Goal: Task Accomplishment & Management: Use online tool/utility

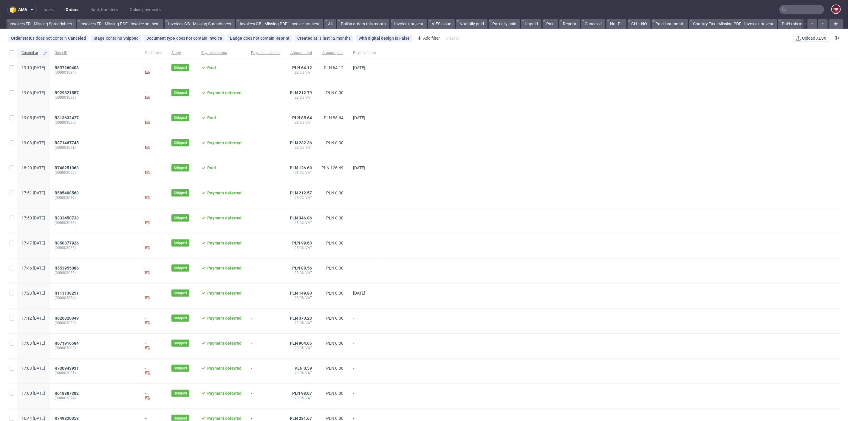
scroll to position [0, 674]
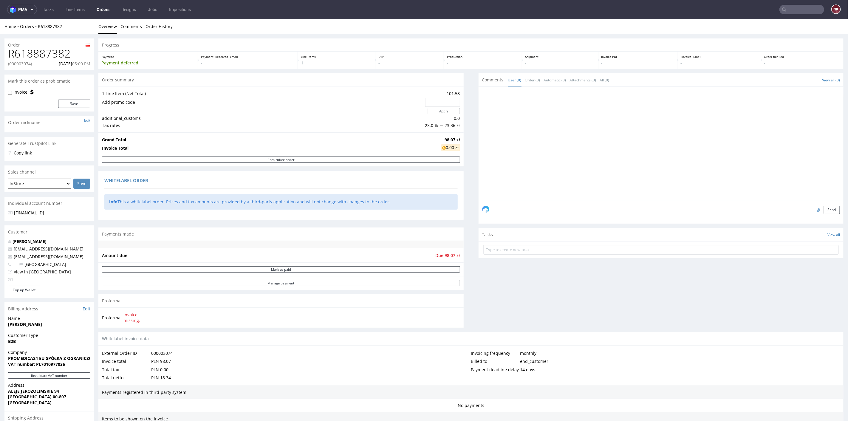
scroll to position [159, 0]
click at [52, 6] on link "Tasks" at bounding box center [48, 10] width 18 height 10
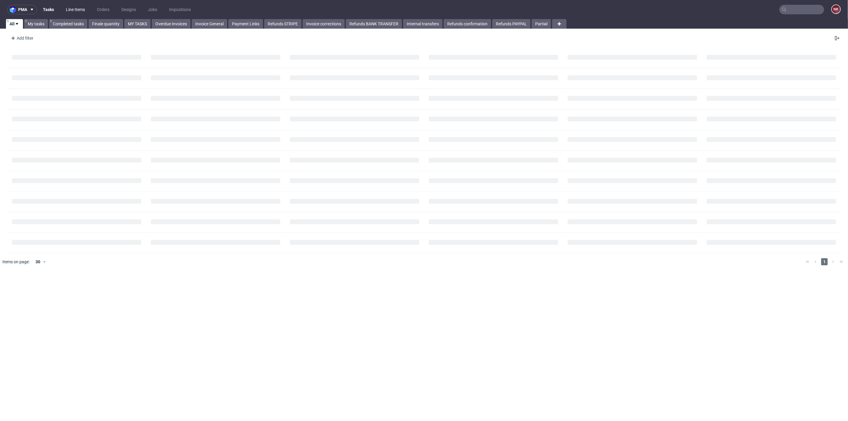
click at [83, 9] on link "Line Items" at bounding box center [75, 10] width 26 height 10
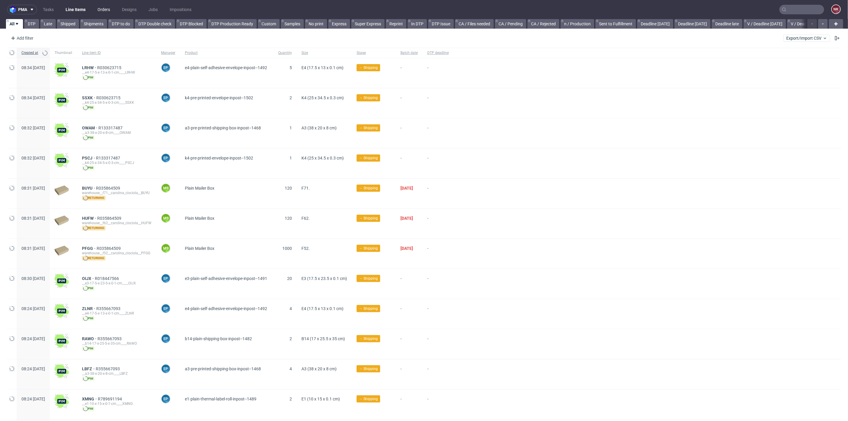
click at [98, 8] on link "Orders" at bounding box center [104, 10] width 20 height 10
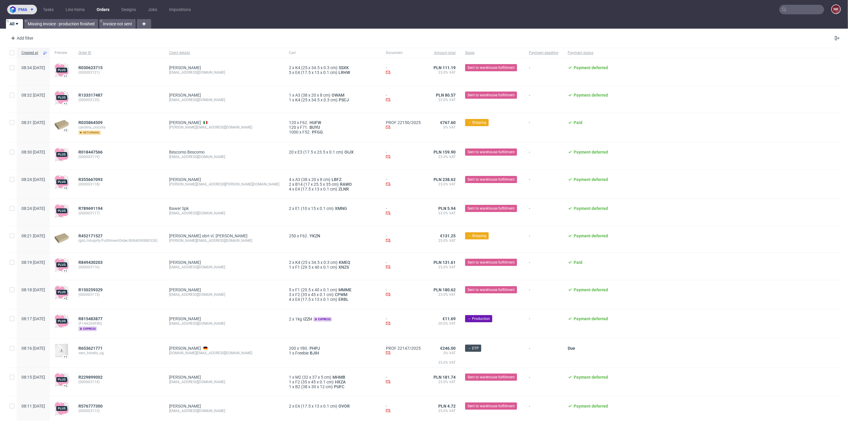
click at [16, 11] on img at bounding box center [14, 9] width 8 height 7
click at [22, 19] on li "AMA Accounting Management App" at bounding box center [47, 25] width 74 height 14
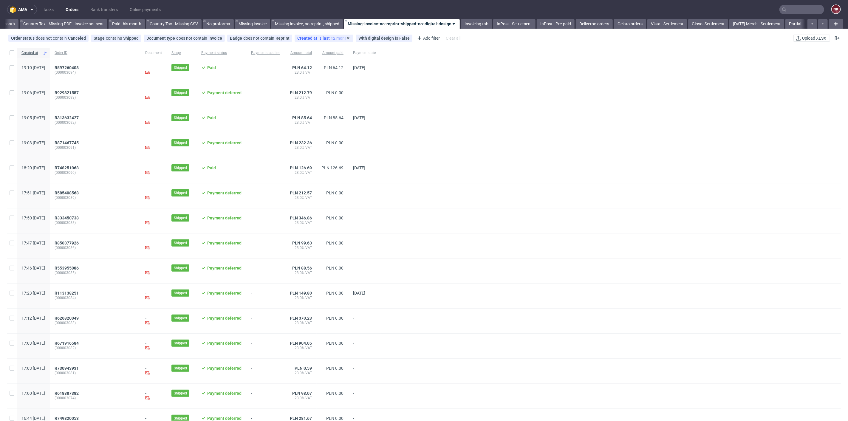
scroll to position [0, 674]
click at [472, 23] on link "Invoicing tab" at bounding box center [472, 24] width 31 height 10
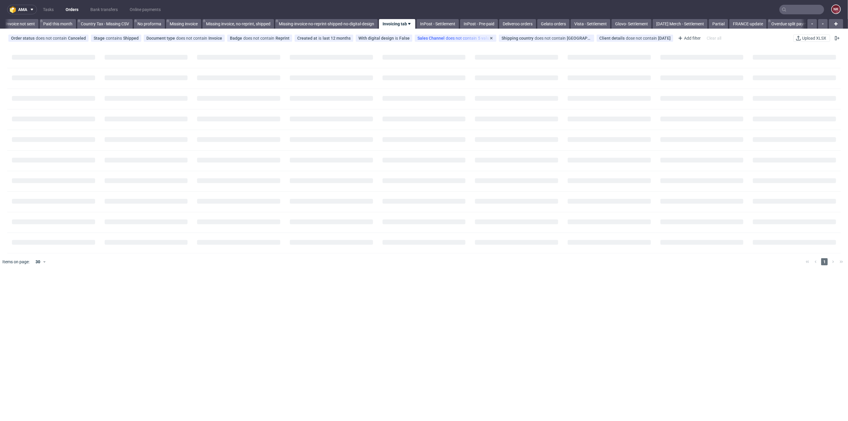
scroll to position [0, 739]
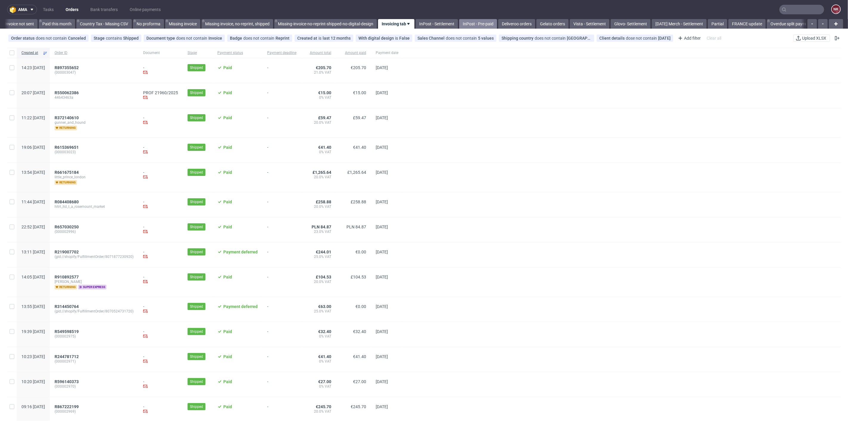
click at [484, 21] on link "InPost - Pre-paid" at bounding box center [478, 24] width 38 height 10
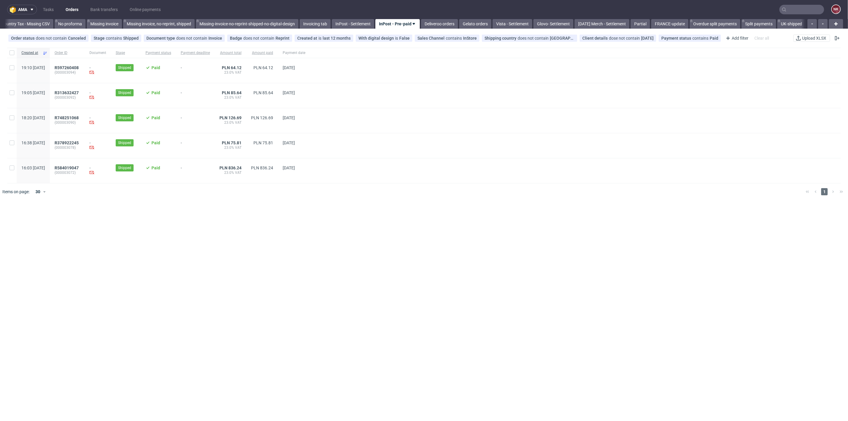
scroll to position [0, 819]
click at [79, 169] on span "R584019047" at bounding box center [67, 167] width 24 height 5
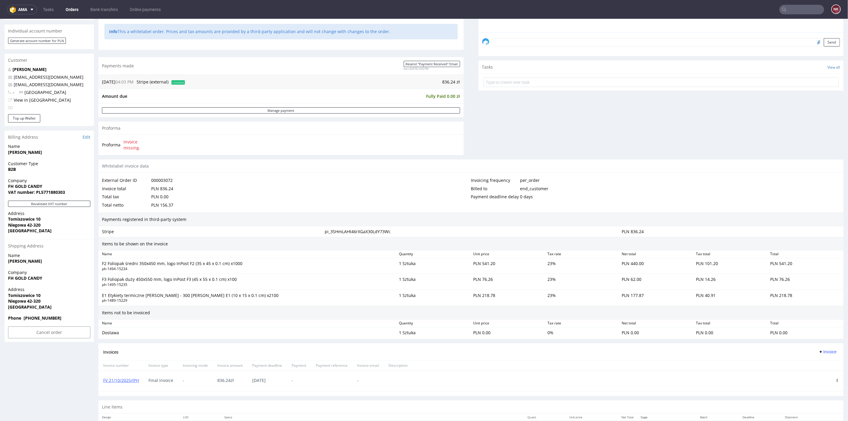
scroll to position [215, 0]
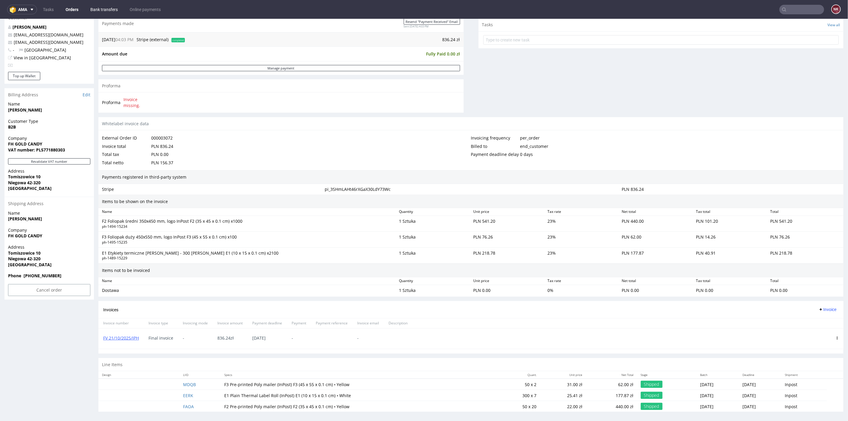
click at [112, 7] on link "Bank transfers" at bounding box center [104, 10] width 35 height 10
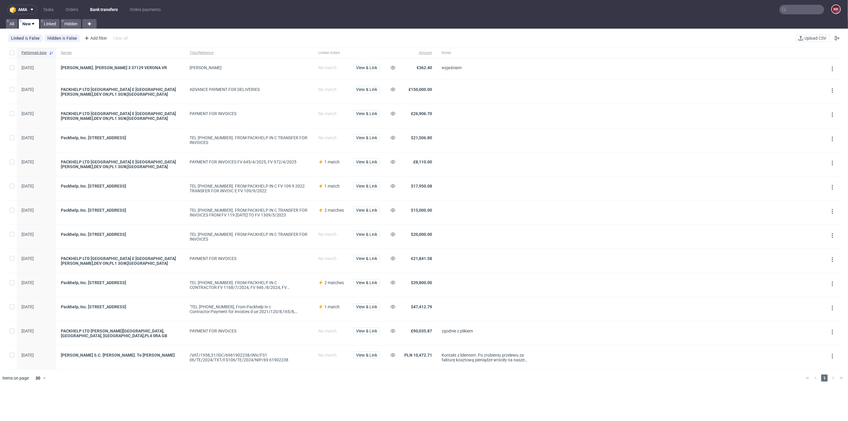
click at [440, 81] on div at bounding box center [486, 92] width 99 height 24
click at [442, 229] on div at bounding box center [486, 237] width 99 height 24
click at [803, 36] on span "Upload CSV" at bounding box center [815, 38] width 24 height 4
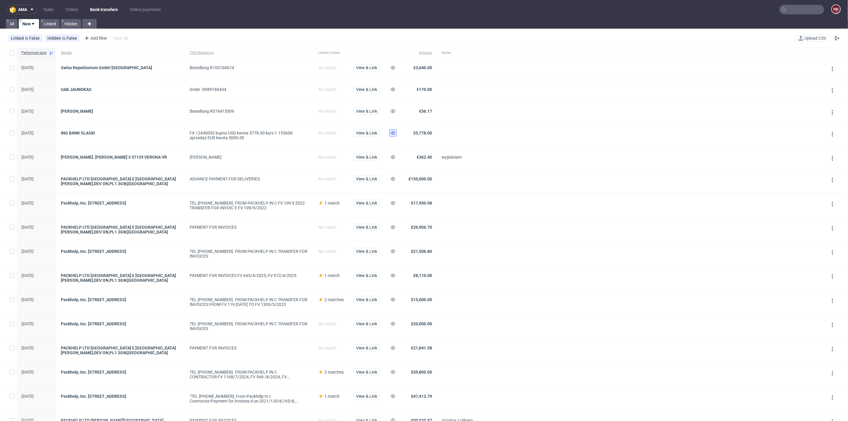
click at [393, 134] on use at bounding box center [393, 133] width 5 height 4
click at [364, 66] on span "View & Link" at bounding box center [366, 68] width 21 height 4
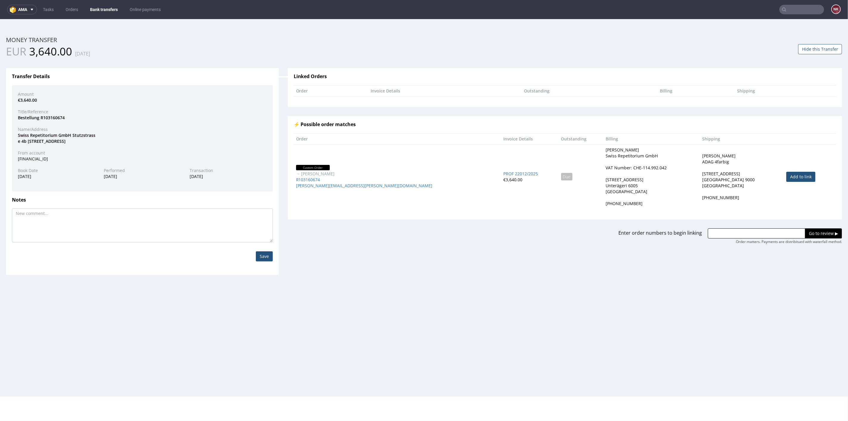
click at [786, 175] on link "Add to link" at bounding box center [800, 176] width 29 height 10
type input "R103160674"
click at [809, 230] on input "Go to review ▶" at bounding box center [823, 233] width 37 height 10
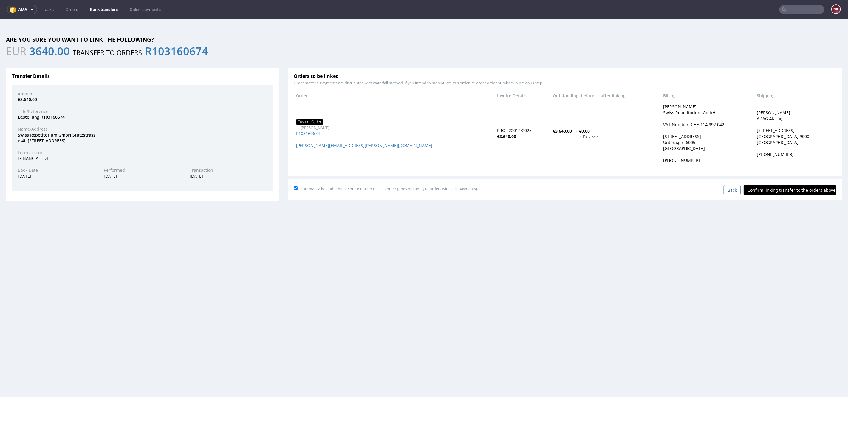
click at [792, 192] on input "Confirm linking transfer to the orders above" at bounding box center [790, 190] width 92 height 10
type input "In progress..."
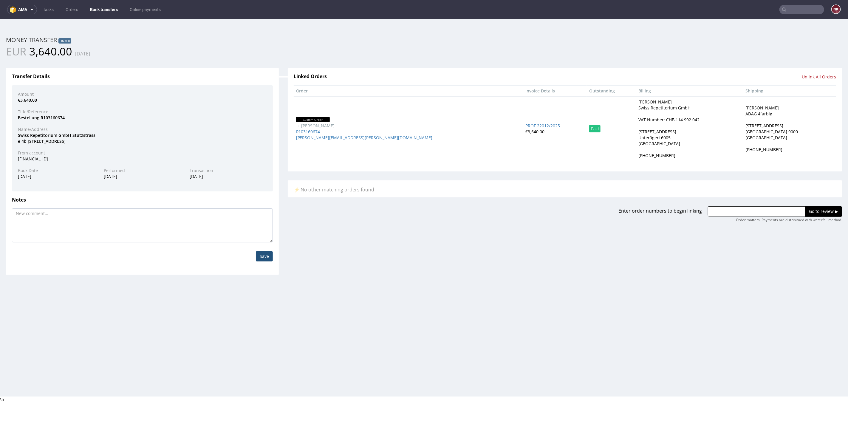
click at [120, 9] on link "Bank transfers" at bounding box center [103, 10] width 35 height 10
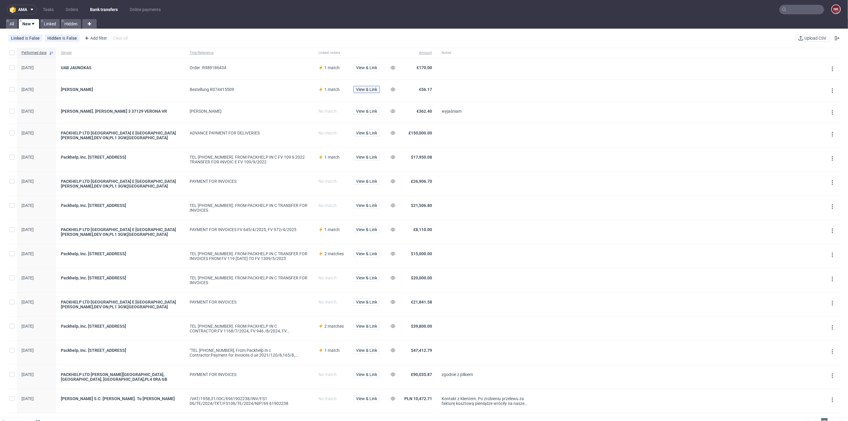
click at [365, 90] on span "View & Link" at bounding box center [366, 89] width 21 height 4
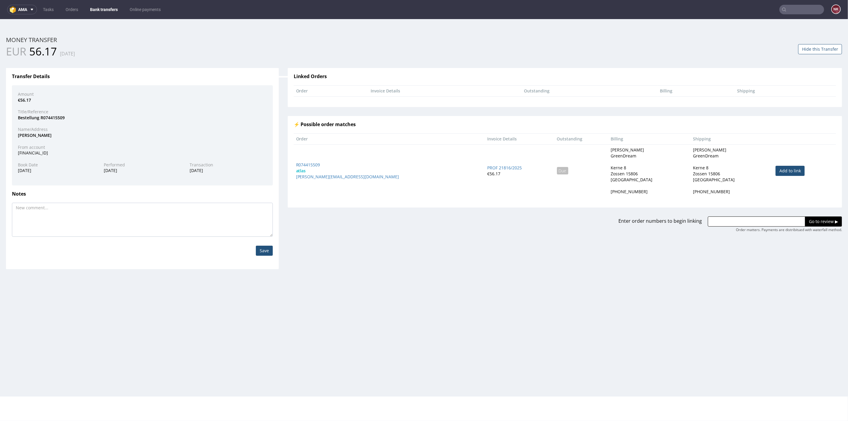
click at [775, 170] on link "Add to link" at bounding box center [789, 170] width 29 height 10
type input "R074415509"
click at [807, 217] on input "Go to review ▶" at bounding box center [823, 221] width 37 height 10
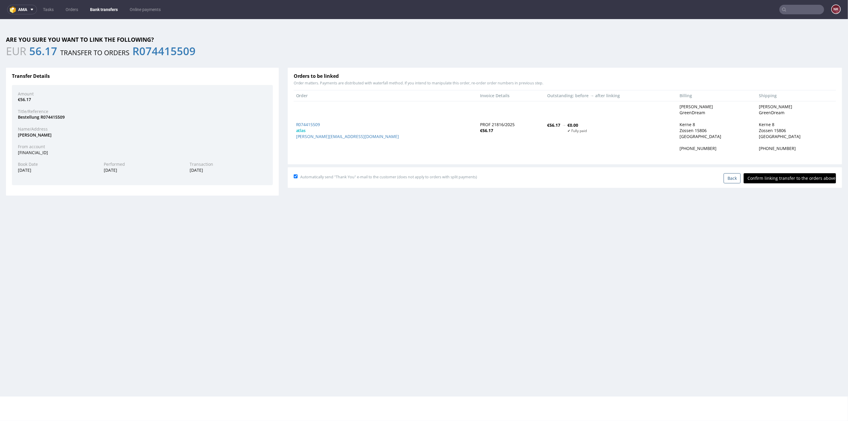
click at [784, 177] on input "Confirm linking transfer to the orders above" at bounding box center [790, 178] width 92 height 10
type input "In progress..."
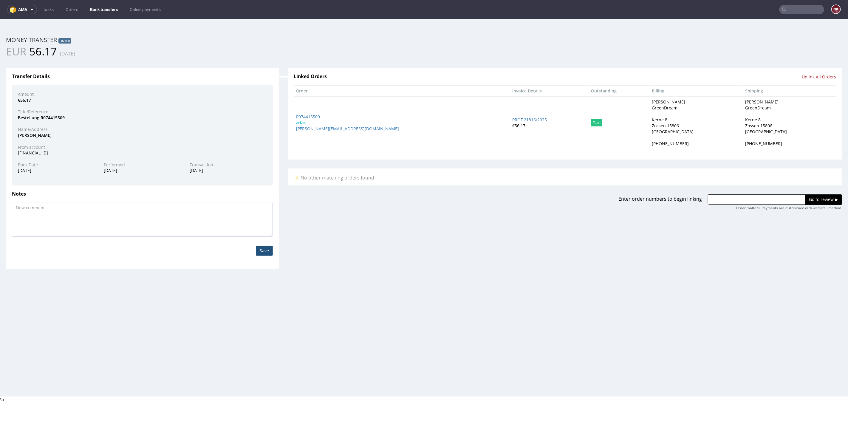
click at [97, 9] on link "Bank transfers" at bounding box center [103, 10] width 35 height 10
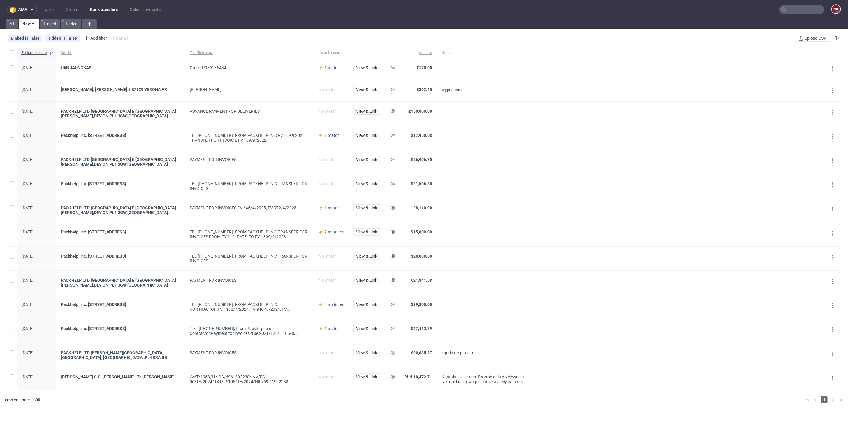
click at [370, 61] on div "View & Link" at bounding box center [367, 68] width 36 height 21
click at [367, 68] on span "View & Link" at bounding box center [366, 68] width 21 height 4
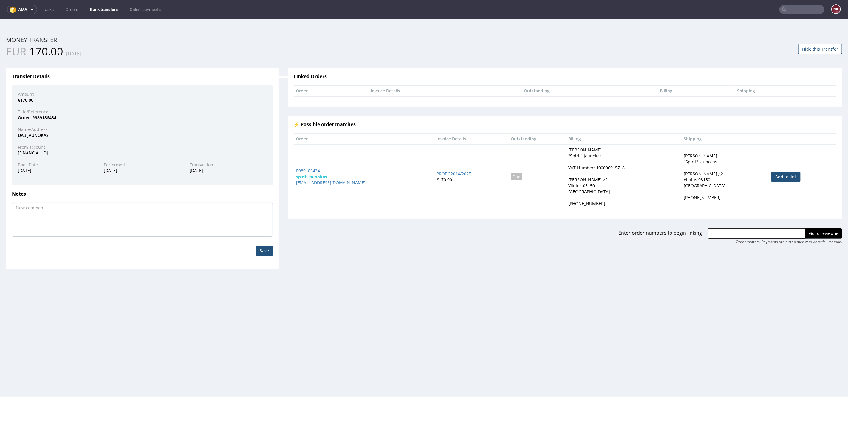
click at [771, 176] on link "Add to link" at bounding box center [785, 176] width 29 height 10
type input "R989186434"
click at [808, 232] on input "Go to review ▶" at bounding box center [823, 233] width 37 height 10
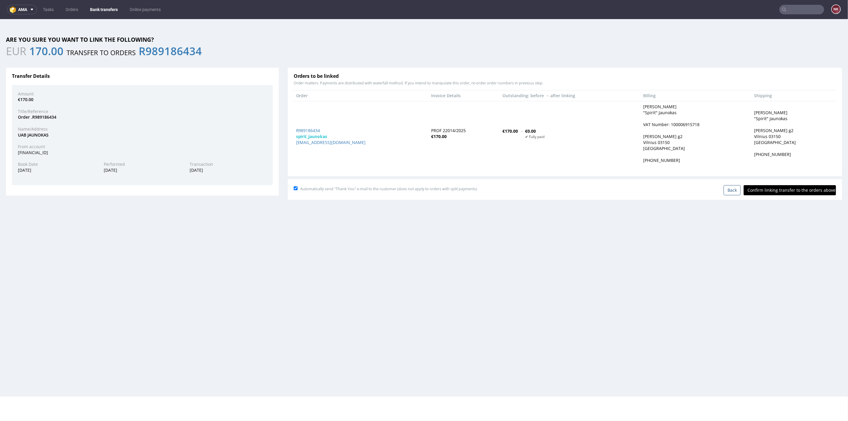
click at [784, 192] on input "Confirm linking transfer to the orders above" at bounding box center [790, 190] width 92 height 10
type input "In progress..."
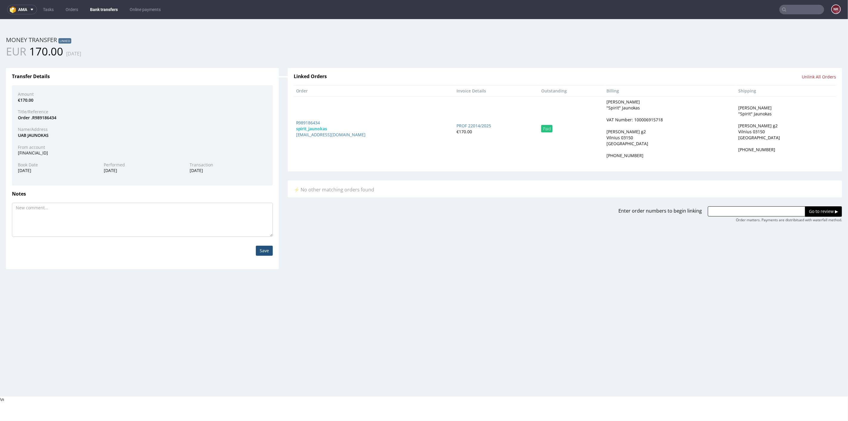
click at [105, 6] on link "Bank transfers" at bounding box center [103, 10] width 35 height 10
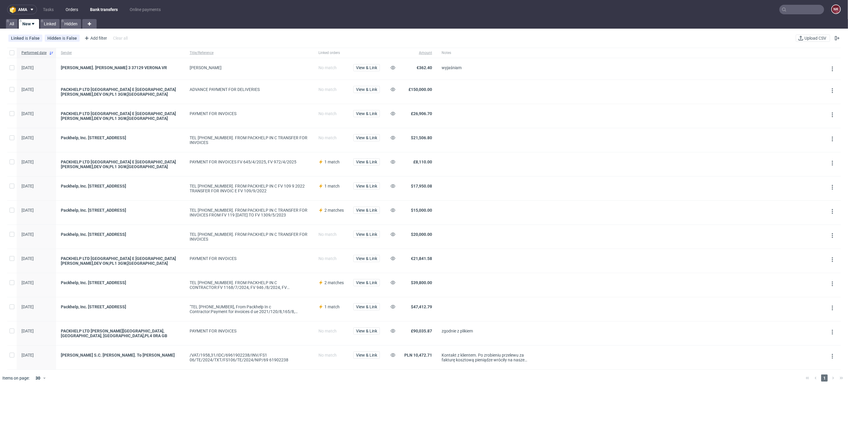
click at [70, 7] on link "Orders" at bounding box center [72, 10] width 20 height 10
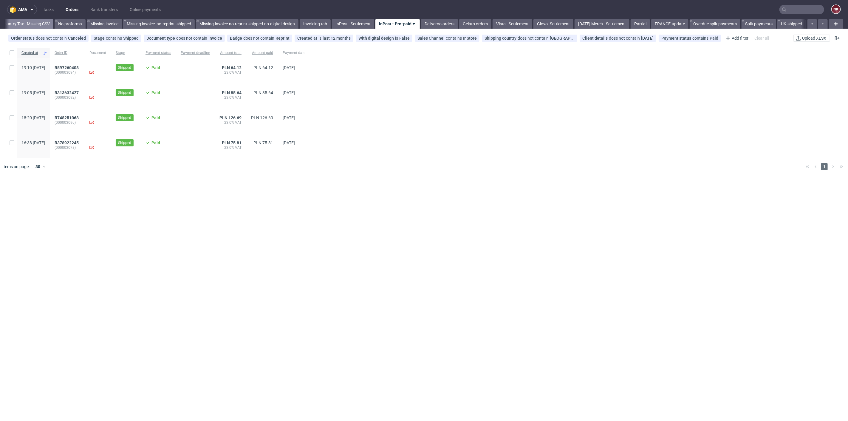
click at [31, 24] on link "Country Tax - Missing CSV" at bounding box center [25, 24] width 55 height 10
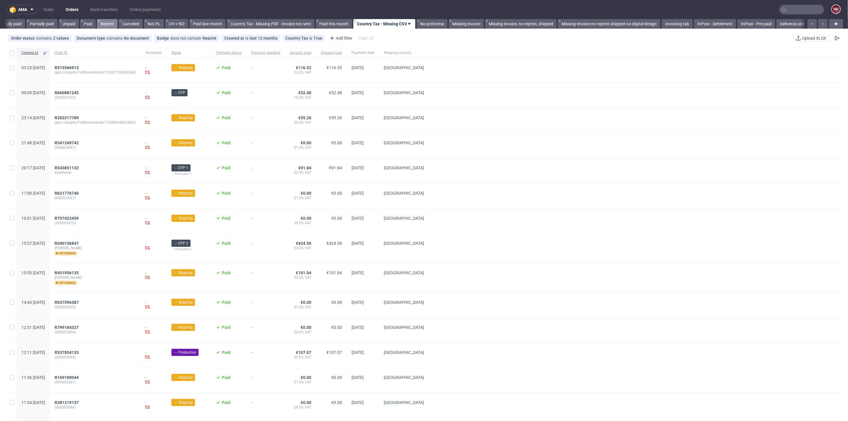
scroll to position [0, 449]
click at [479, 22] on link "Missing invoice" at bounding box center [479, 24] width 35 height 10
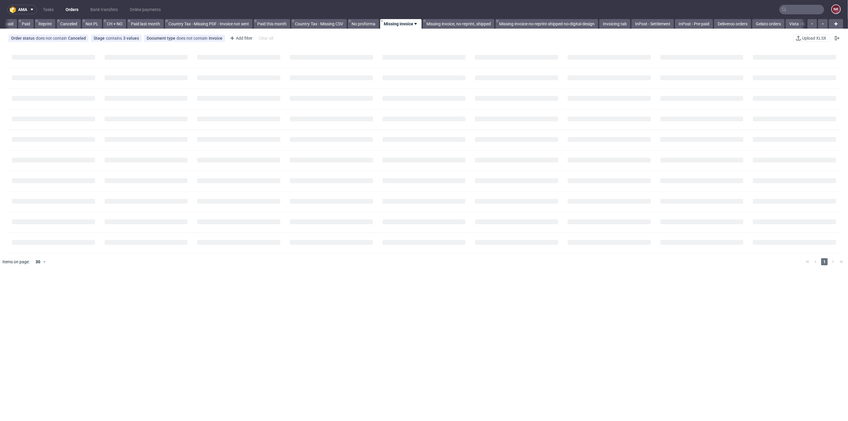
scroll to position [0, 528]
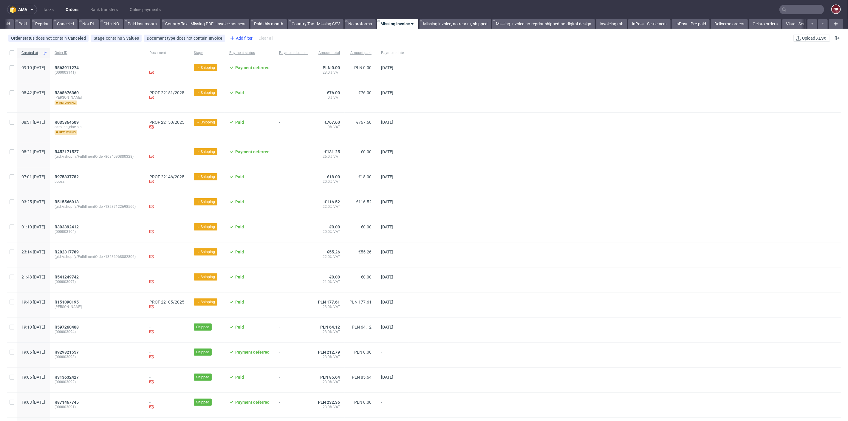
click at [242, 38] on div "Add filter" at bounding box center [240, 38] width 26 height 10
click at [250, 79] on span "Sales Channel" at bounding box center [243, 79] width 32 height 8
click at [248, 148] on div "InStore" at bounding box center [243, 148] width 14 height 6
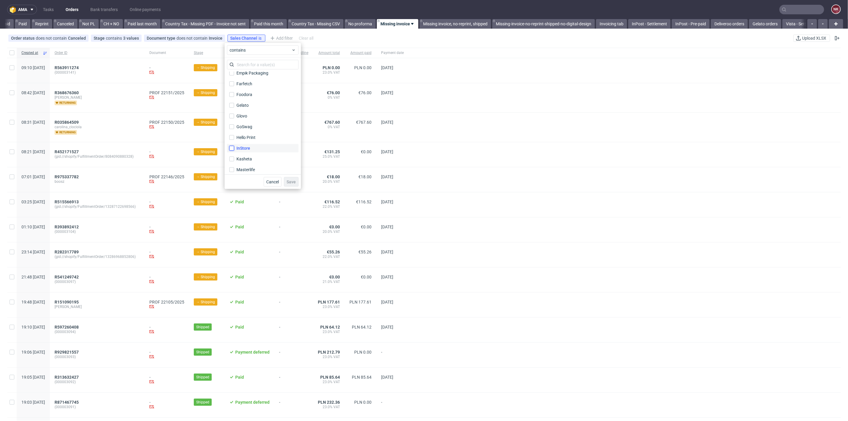
click at [234, 148] on input "InStore" at bounding box center [231, 148] width 5 height 5
checkbox input "true"
click at [291, 181] on span "Save" at bounding box center [291, 182] width 9 height 4
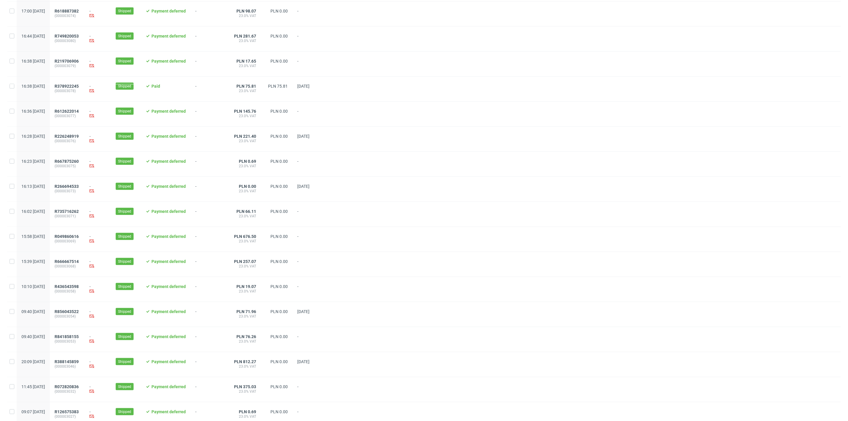
scroll to position [425, 0]
click at [822, 411] on span "2" at bounding box center [824, 410] width 7 height 7
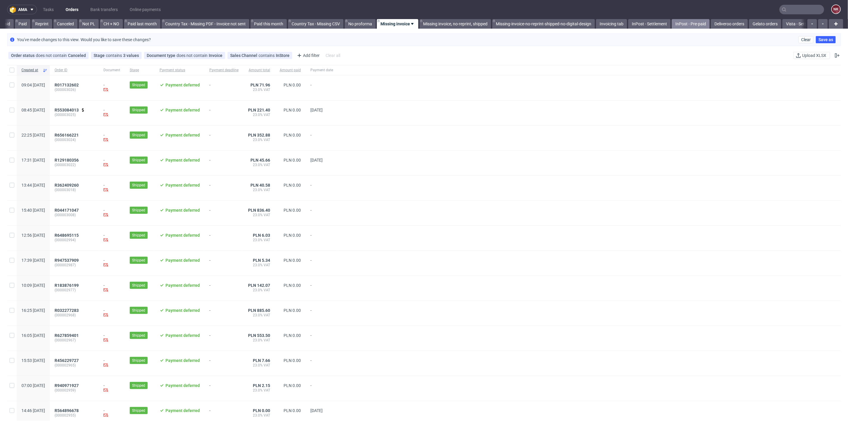
click at [700, 25] on link "InPost - Pre-paid" at bounding box center [691, 24] width 38 height 10
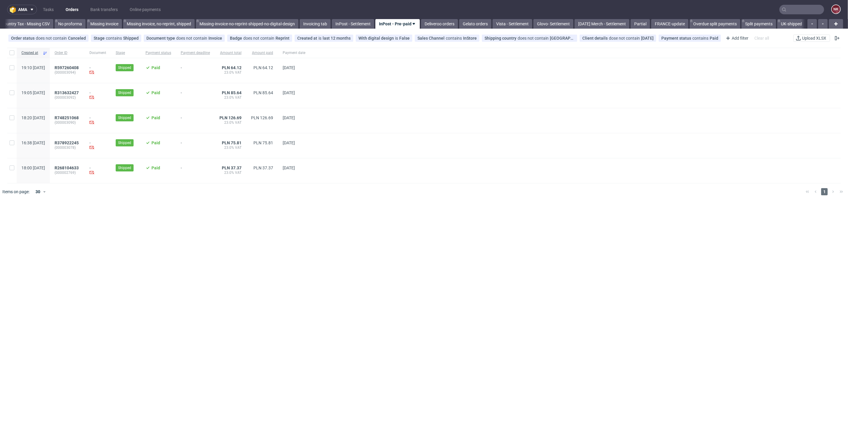
scroll to position [0, 819]
click at [674, 40] on span "Payment status" at bounding box center [676, 38] width 31 height 5
click at [682, 138] on label "Overpaid" at bounding box center [690, 141] width 72 height 8
click at [662, 139] on input "Overpaid" at bounding box center [659, 141] width 5 height 5
checkbox input "true"
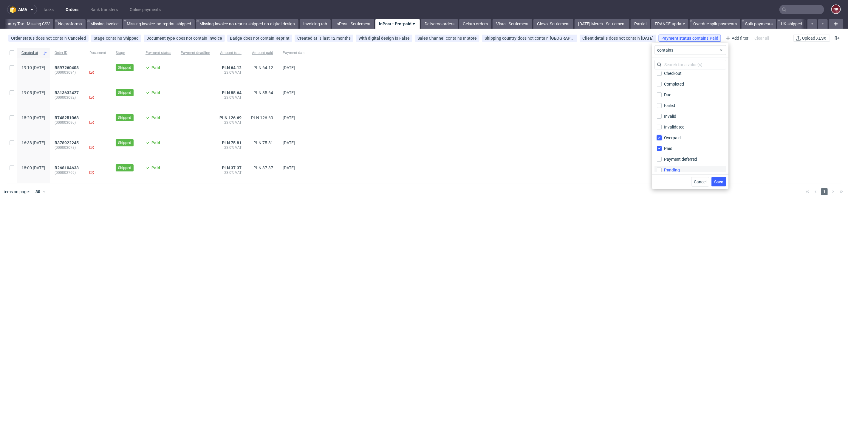
scroll to position [0, 0]
click at [677, 95] on label "Due" at bounding box center [690, 99] width 72 height 8
click at [662, 96] on input "Due" at bounding box center [659, 98] width 5 height 5
checkbox input "true"
click at [690, 86] on label "Completed" at bounding box center [690, 88] width 72 height 8
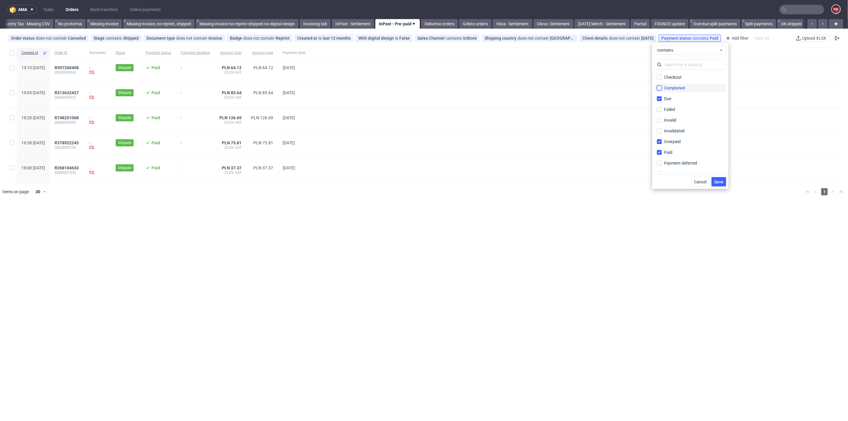
click at [662, 86] on input "Completed" at bounding box center [659, 88] width 5 height 5
checkbox input "true"
click at [690, 77] on label "Checkout" at bounding box center [690, 77] width 72 height 8
click at [662, 77] on input "Checkout" at bounding box center [659, 77] width 5 height 5
checkbox input "true"
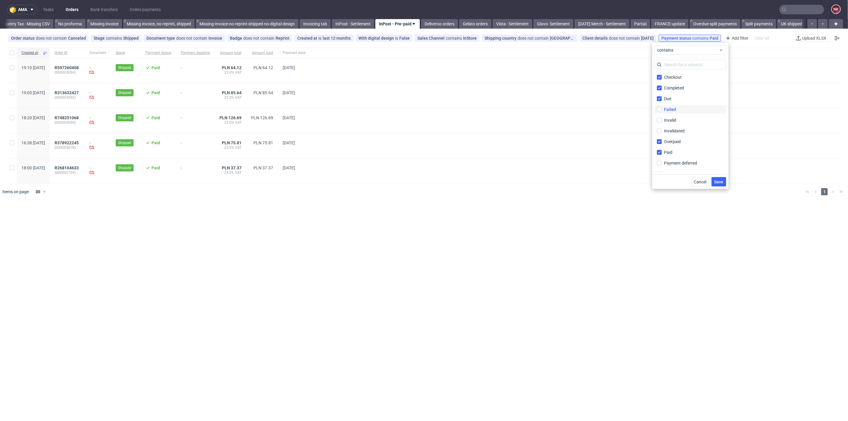
click at [678, 109] on label "Failed" at bounding box center [690, 109] width 72 height 8
click at [662, 109] on input "Failed" at bounding box center [659, 109] width 5 height 5
checkbox input "true"
click at [688, 119] on label "Invalid" at bounding box center [690, 120] width 72 height 8
click at [662, 119] on input "Invalid" at bounding box center [659, 120] width 5 height 5
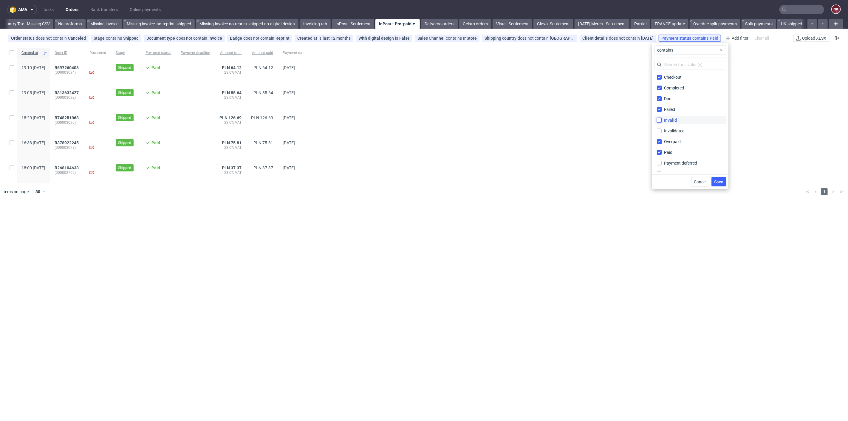
checkbox input "true"
click at [688, 131] on label "Invalidated" at bounding box center [690, 131] width 72 height 8
click at [662, 131] on input "Invalidated" at bounding box center [659, 130] width 5 height 5
checkbox input "true"
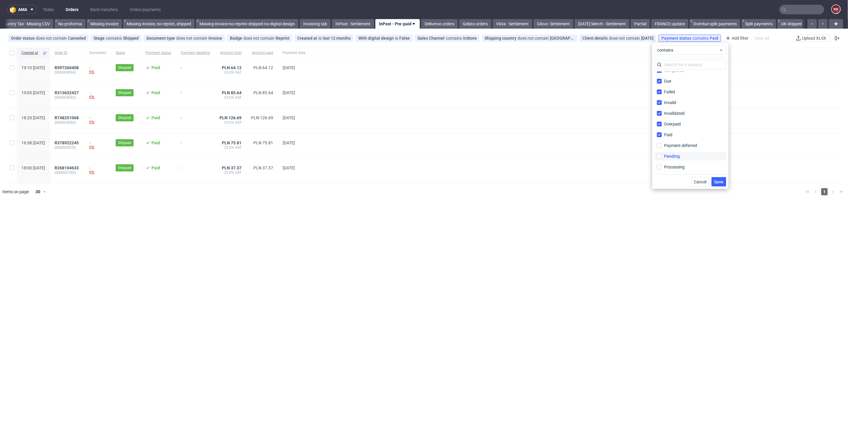
click at [674, 154] on div "Pending" at bounding box center [672, 156] width 16 height 6
click at [662, 154] on input "Pending" at bounding box center [659, 156] width 5 height 5
checkbox input "true"
click at [679, 170] on label "Processing" at bounding box center [690, 167] width 72 height 8
click at [662, 169] on input "Processing" at bounding box center [659, 167] width 5 height 5
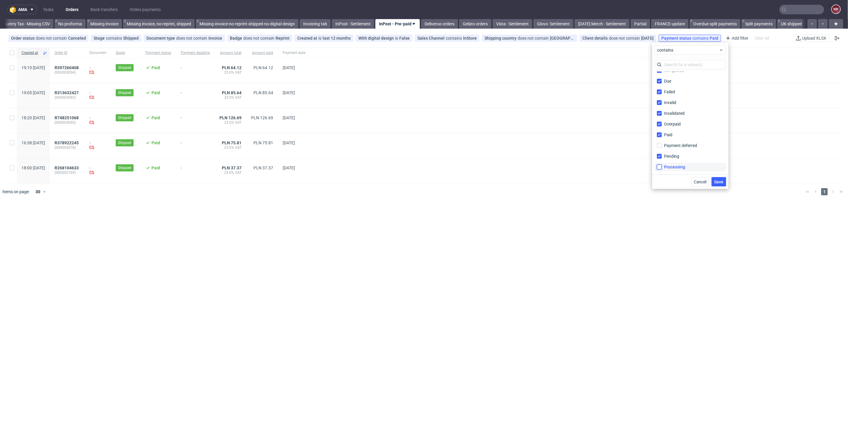
checkbox input "true"
click at [719, 182] on span "Save" at bounding box center [718, 182] width 9 height 4
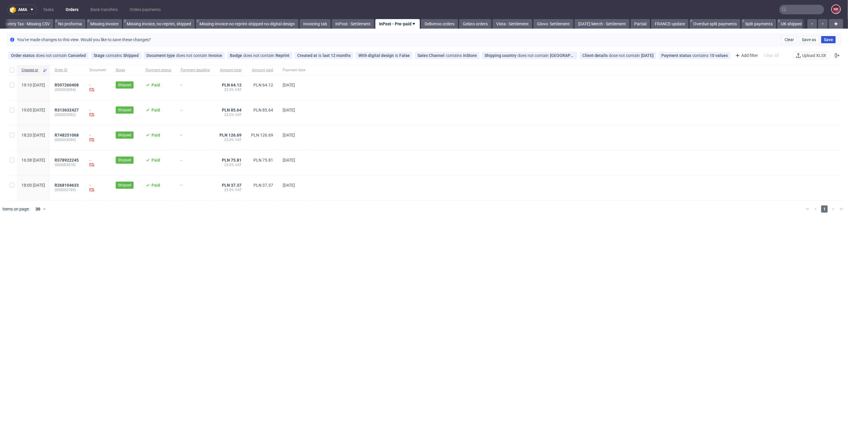
click at [824, 38] on span "Save" at bounding box center [828, 40] width 9 height 4
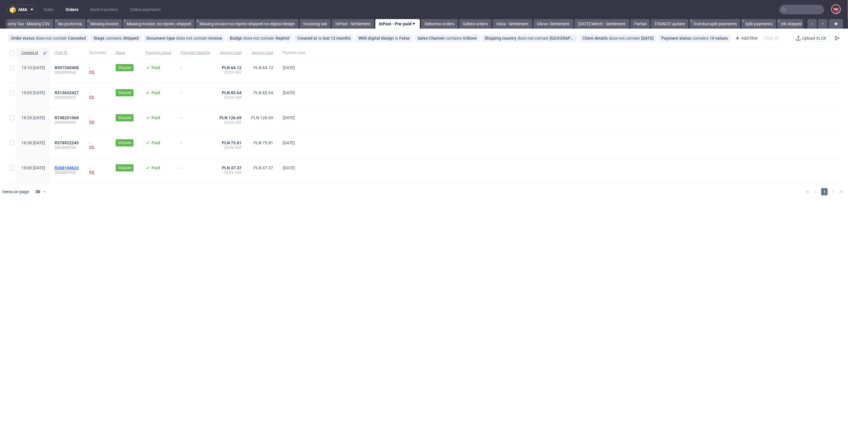
click at [79, 167] on span "R268104633" at bounding box center [67, 167] width 24 height 5
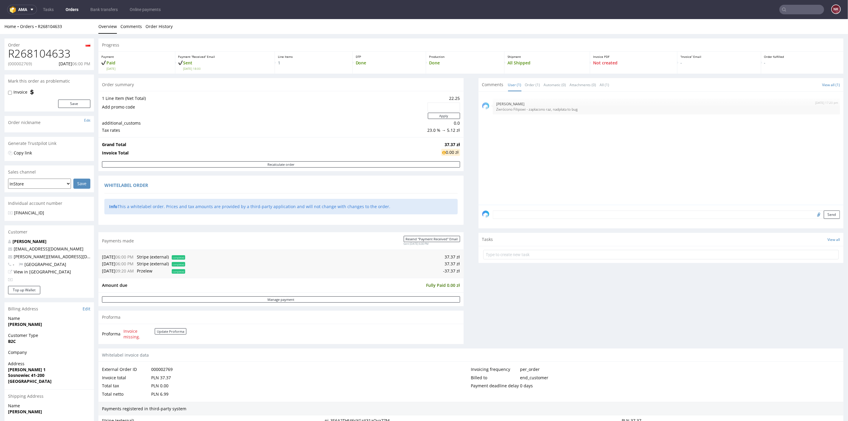
click at [479, 329] on div "Comments User (1) Order (1) Automatic (0) Attachments (0) All (1) View all (1) …" at bounding box center [661, 213] width 365 height 270
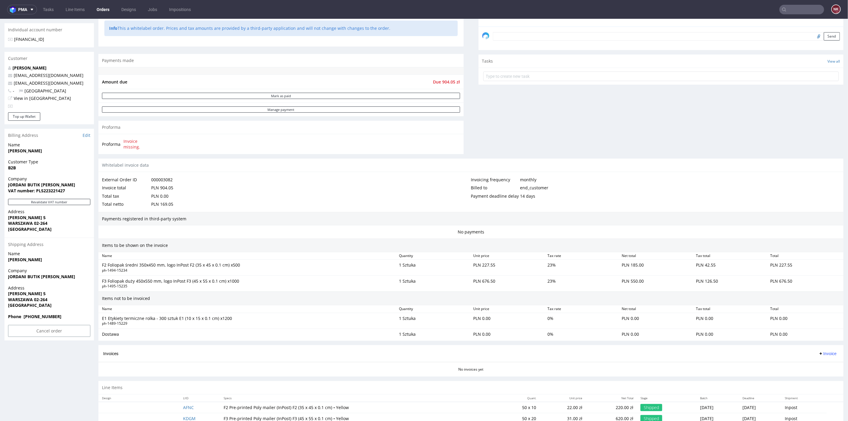
scroll to position [197, 0]
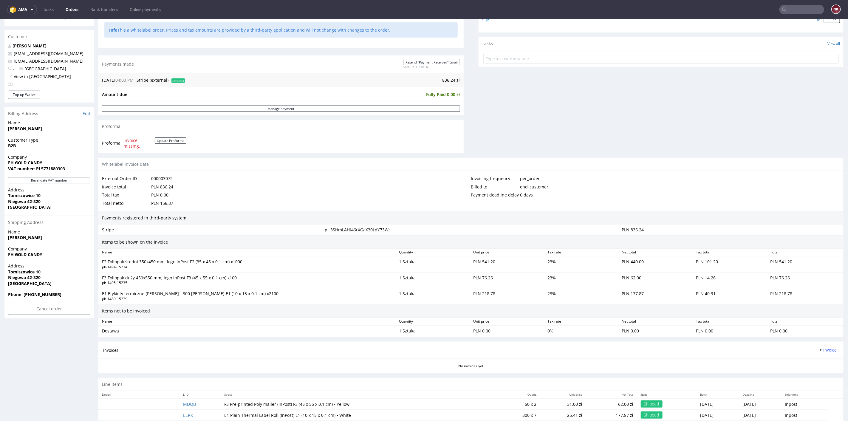
scroll to position [216, 0]
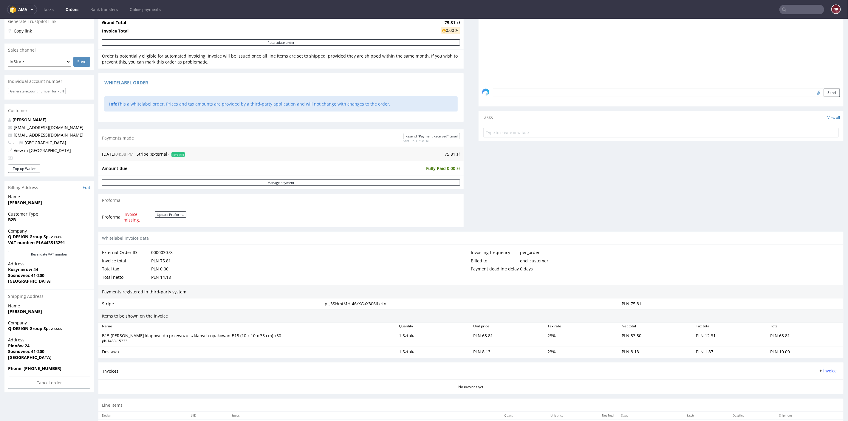
scroll to position [141, 0]
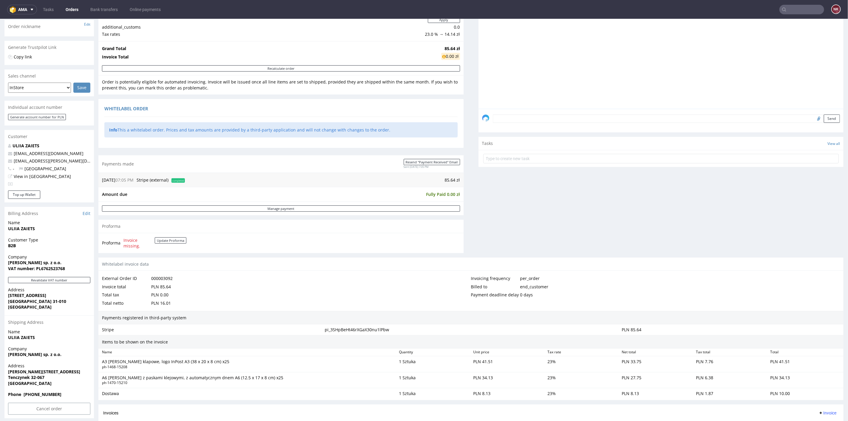
scroll to position [168, 0]
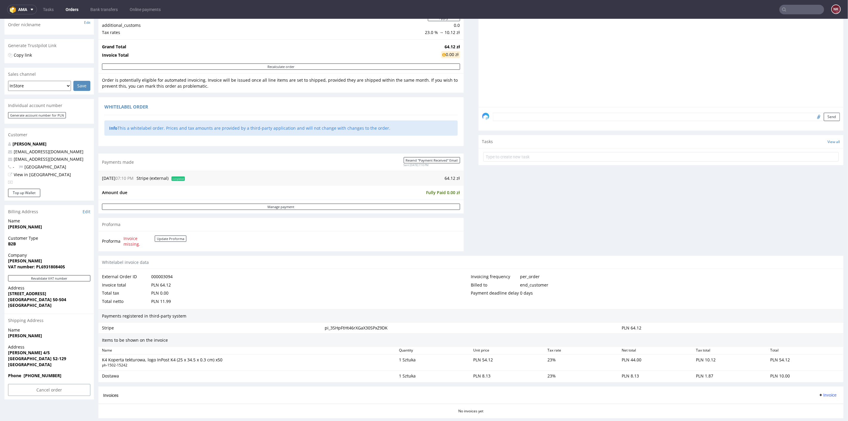
scroll to position [141, 0]
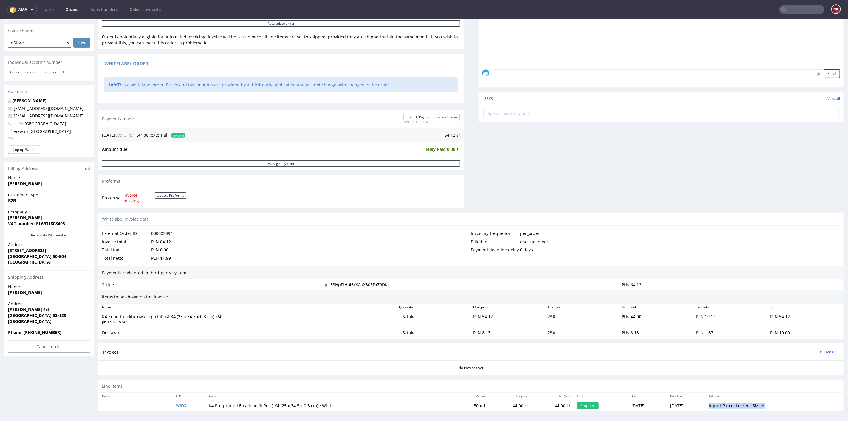
drag, startPoint x: 704, startPoint y: 406, endPoint x: 764, endPoint y: 405, distance: 60.2
click at [764, 405] on td "Inpost Parcel Locker - Size A" at bounding box center [766, 405] width 123 height 11
click at [779, 404] on td "Inpost Parcel Locker - Size A" at bounding box center [766, 405] width 123 height 11
drag, startPoint x: 708, startPoint y: 405, endPoint x: 751, endPoint y: 403, distance: 43.6
click at [751, 403] on td "Inpost Parcel Locker - Size A" at bounding box center [766, 405] width 123 height 11
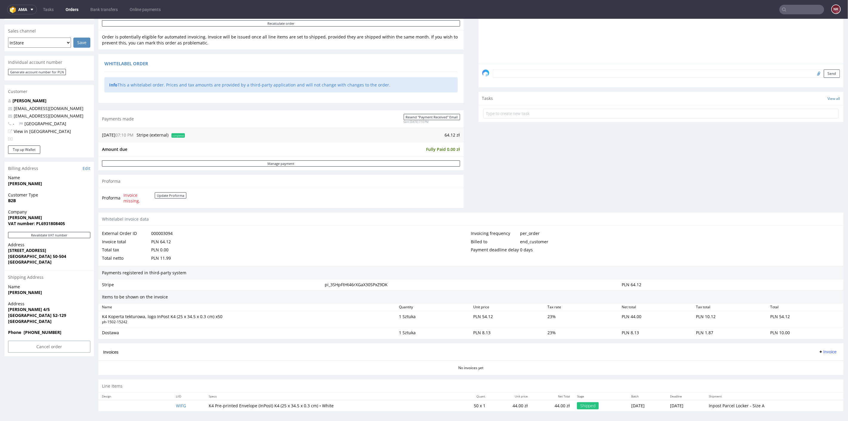
click at [770, 404] on td "Inpost Parcel Locker - Size A" at bounding box center [766, 405] width 123 height 11
drag, startPoint x: 770, startPoint y: 404, endPoint x: 699, endPoint y: 405, distance: 70.4
click at [699, 405] on tr "WIFG K4 Pre-printed Envelope (InPost) K4 (25 x 34.5 x 0.3 cm) • White 50 x 1 44…" at bounding box center [470, 405] width 745 height 11
click at [724, 386] on div "Line Items" at bounding box center [470, 385] width 745 height 13
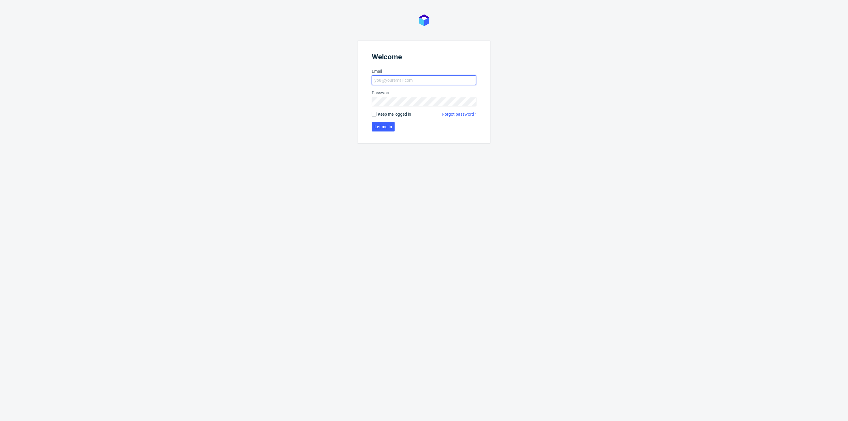
type input "[PERSON_NAME][EMAIL_ADDRESS][DOMAIN_NAME]"
click at [392, 121] on form "Welcome Email natalia.kaczorowska@packhelp.com Password Keep me logged in Forgo…" at bounding box center [424, 92] width 134 height 103
click at [384, 127] on span "Let me in" at bounding box center [383, 127] width 18 height 4
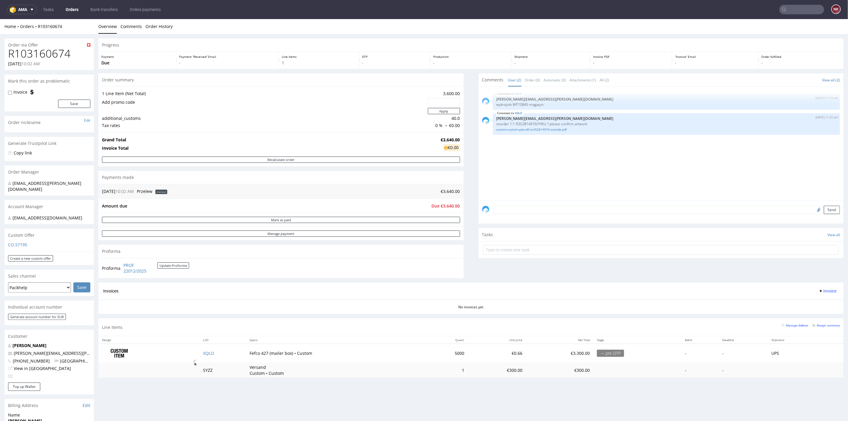
click at [462, 229] on div "Progress Payment Due Payment “Received” Email - Line Items 1 DTP - Production -…" at bounding box center [470, 210] width 745 height 344
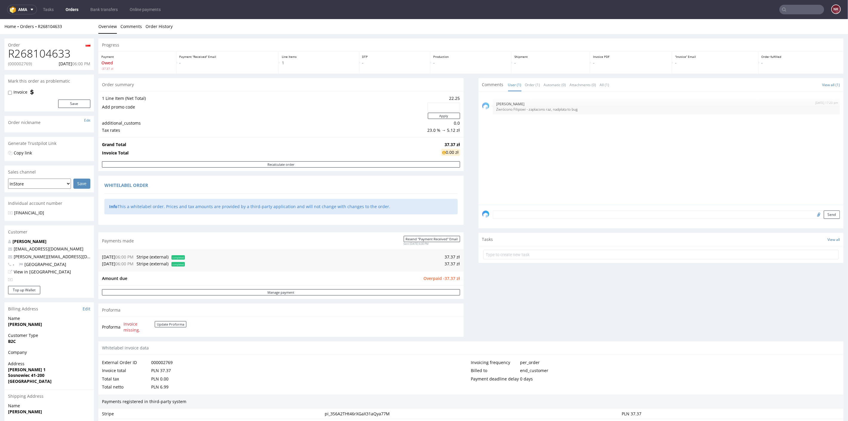
click at [18, 65] on p "(000002769)" at bounding box center [20, 64] width 24 height 6
copy p "000002769"
click at [274, 296] on div "Manage payment" at bounding box center [280, 292] width 365 height 14
click at [278, 291] on link "Manage payment" at bounding box center [281, 292] width 358 height 6
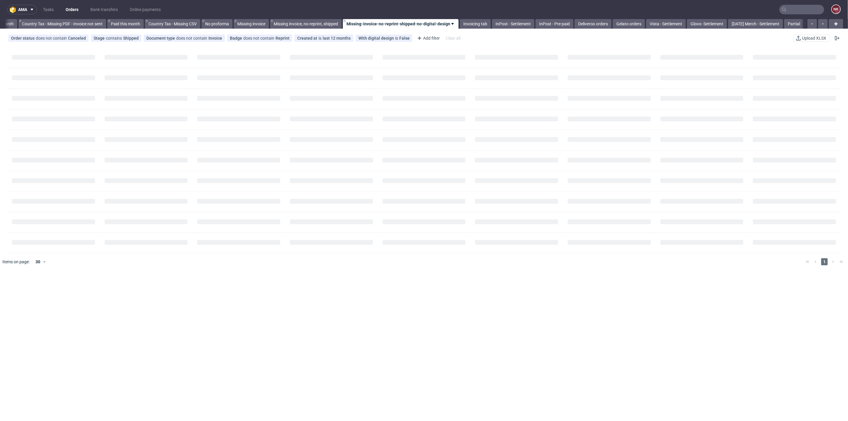
scroll to position [0, 674]
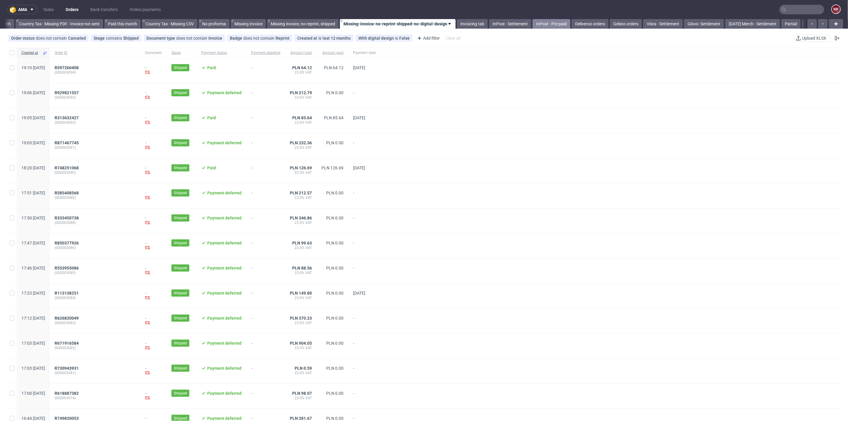
click at [558, 24] on link "InPost - Pre-paid" at bounding box center [551, 24] width 38 height 10
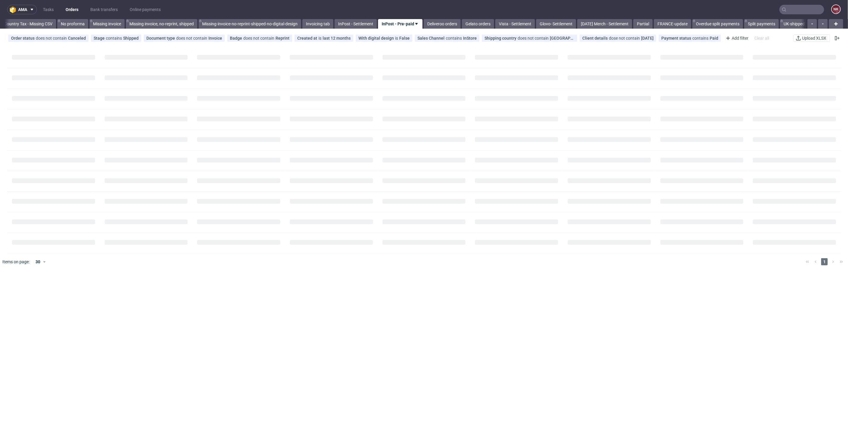
scroll to position [0, 819]
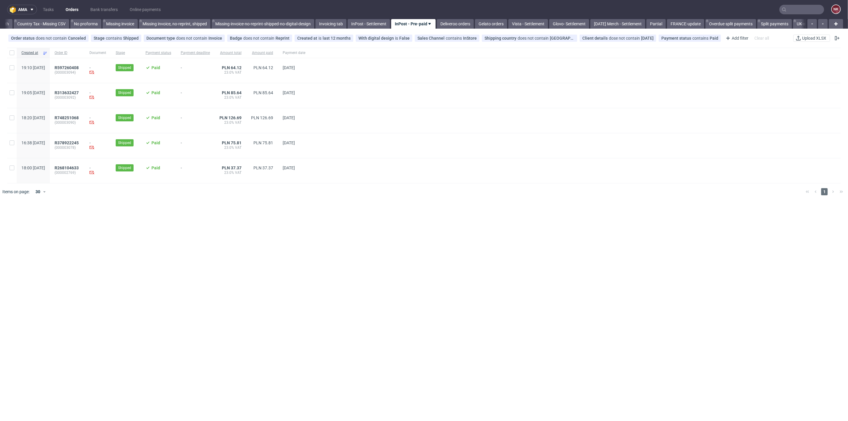
scroll to position [0, 819]
click at [79, 167] on span "R268104633" at bounding box center [67, 167] width 24 height 5
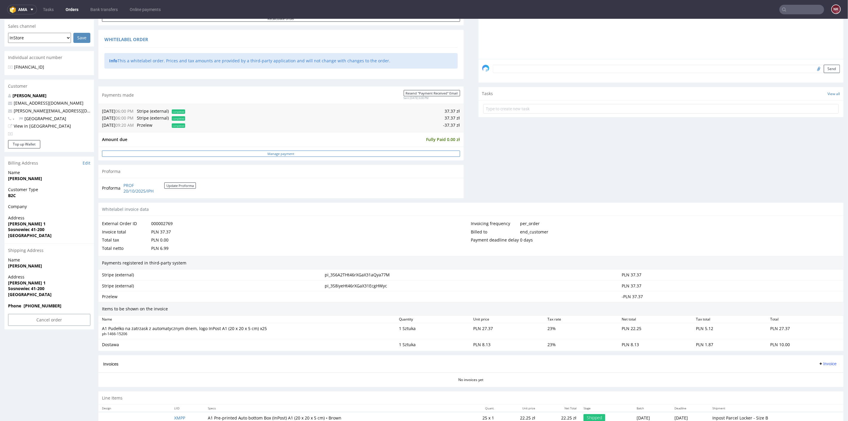
scroll to position [158, 0]
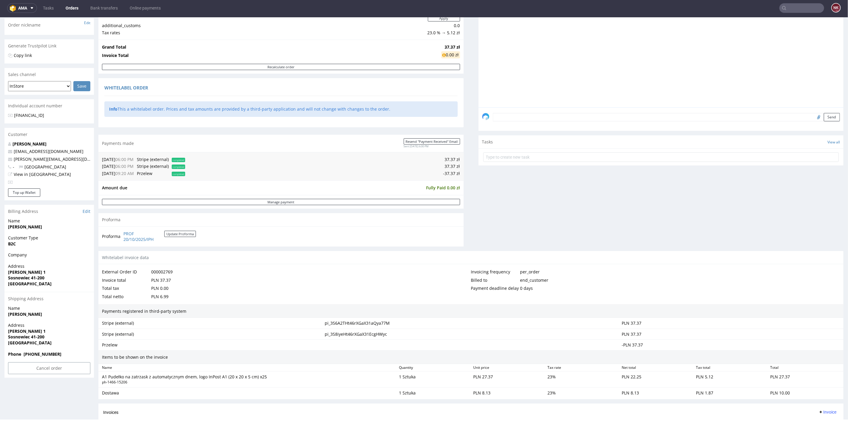
scroll to position [158, 0]
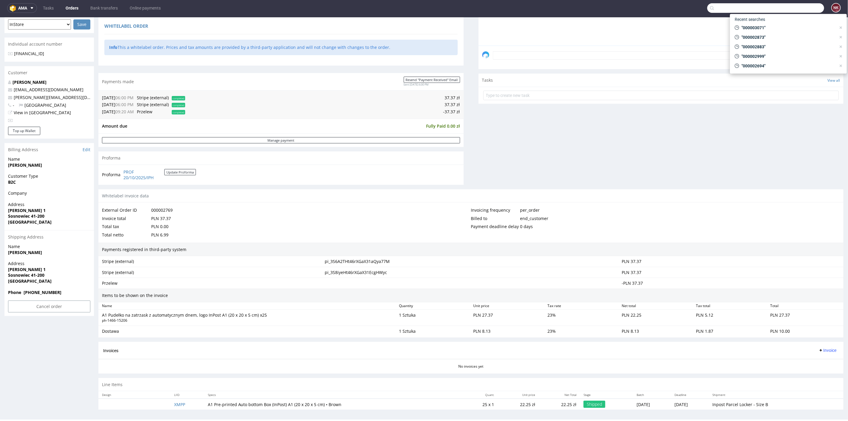
click at [800, 8] on input "text" at bounding box center [765, 8] width 117 height 10
paste input "368/10/2025"
type input "368/10/2025"
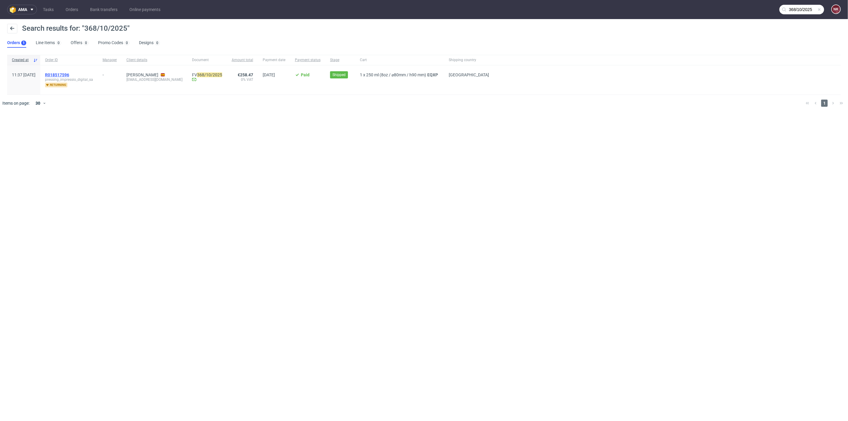
click at [69, 75] on span "R018517596" at bounding box center [57, 74] width 24 height 5
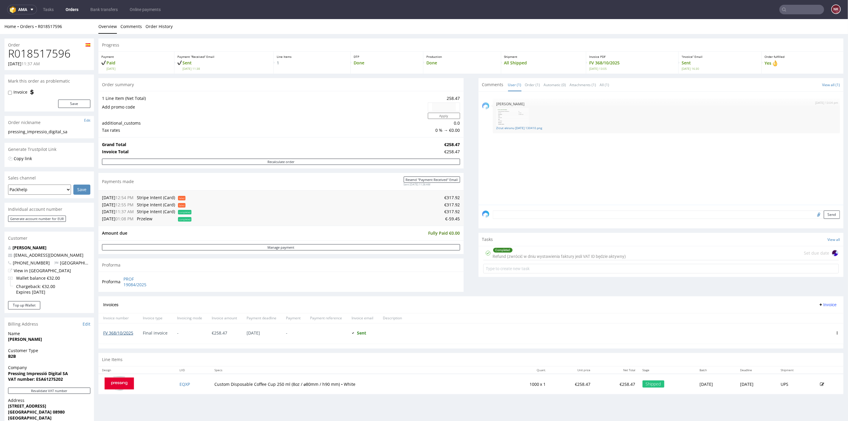
click at [126, 332] on link "FV 368/10/2025" at bounding box center [118, 333] width 30 height 6
click at [536, 252] on div "Completed Refund (zwrócić w dniu wystawienia faktury jesli VAT ID będzie aktywn…" at bounding box center [559, 253] width 133 height 14
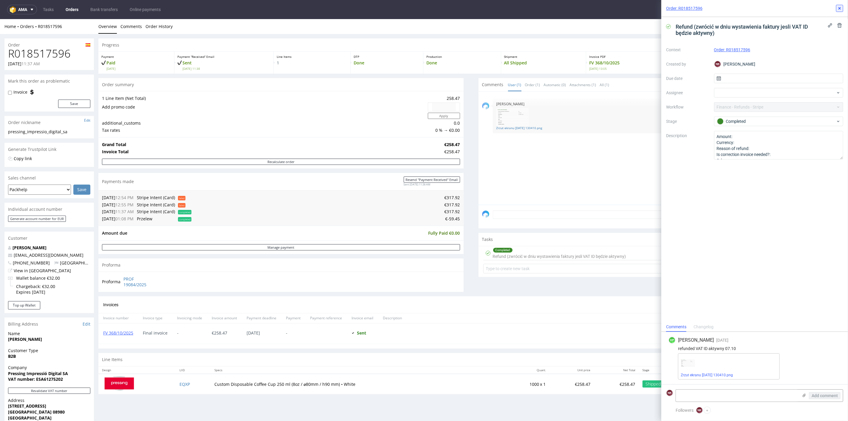
click at [839, 6] on icon at bounding box center [839, 8] width 5 height 5
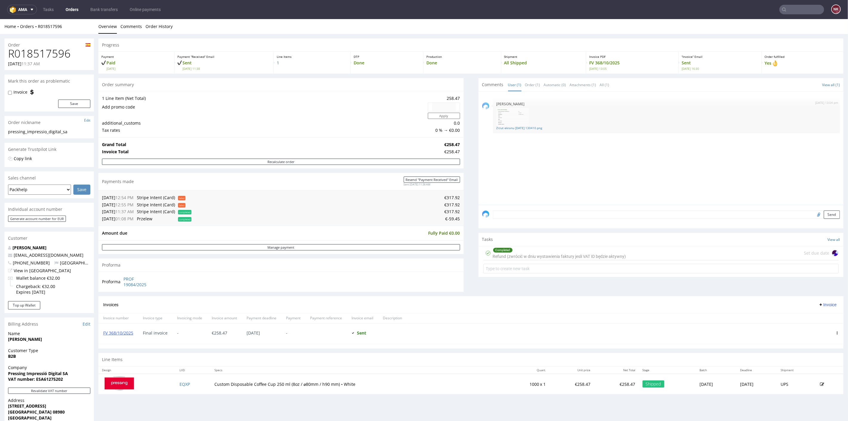
click at [47, 52] on h1 "R018517596" at bounding box center [49, 53] width 82 height 12
copy h1 "R018517596"
click at [118, 332] on link "FV 368/10/2025" at bounding box center [118, 333] width 30 height 6
click at [317, 313] on div "Payment reference" at bounding box center [325, 318] width 41 height 10
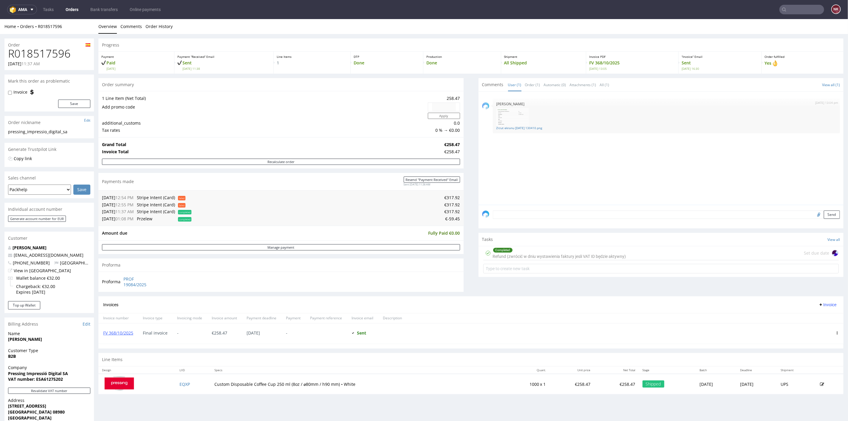
click at [465, 186] on div "Progress Payment Paid Mon 08 Sep Payment “Received” Email Sent Mon 8 Sep 11:38 …" at bounding box center [470, 218] width 745 height 360
click at [77, 5] on link "Orders" at bounding box center [72, 10] width 20 height 10
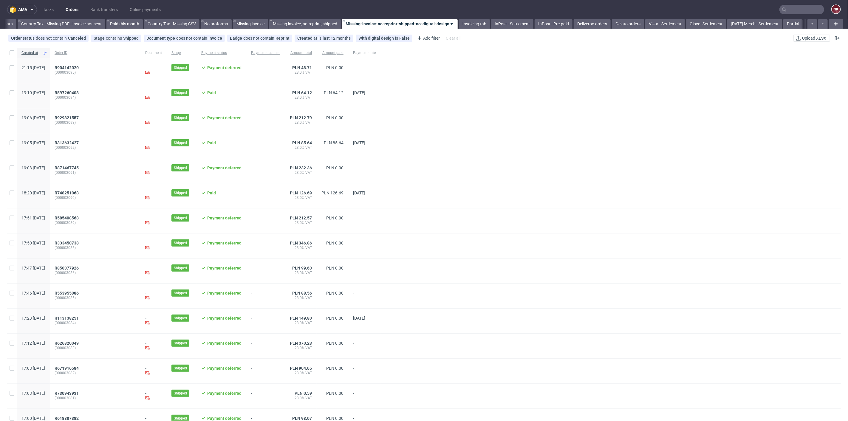
scroll to position [0, 674]
click at [554, 26] on link "InPost - Pre-paid" at bounding box center [551, 24] width 38 height 10
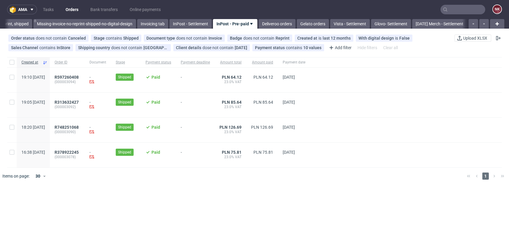
scroll to position [0, 990]
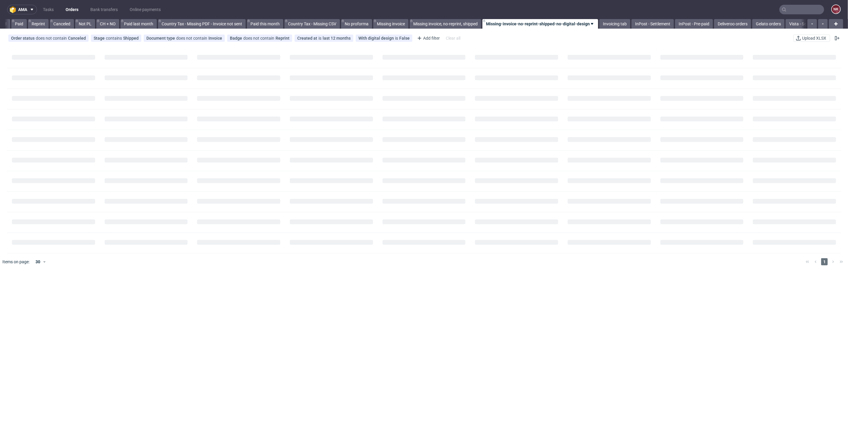
click at [782, 11] on icon at bounding box center [784, 9] width 5 height 5
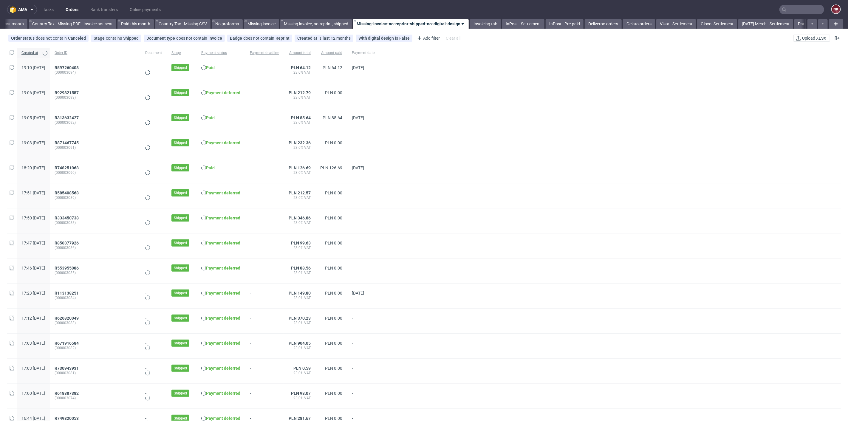
click at [783, 11] on input "text" at bounding box center [801, 10] width 45 height 10
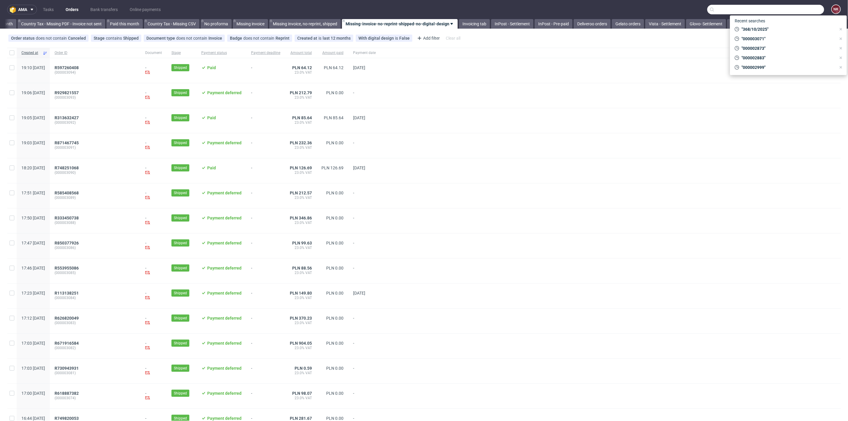
scroll to position [0, 674]
paste input "biuro@ziba.pl"
type input "biuro@ziba.pl"
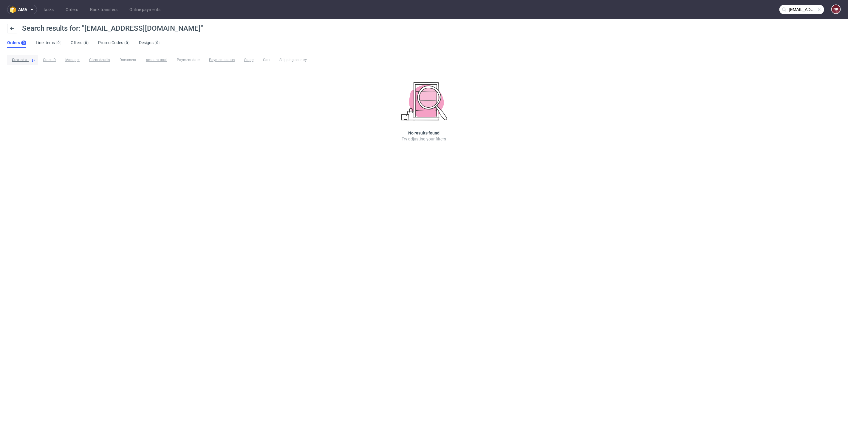
click at [807, 8] on input "biuro@ziba.pl" at bounding box center [801, 10] width 45 height 10
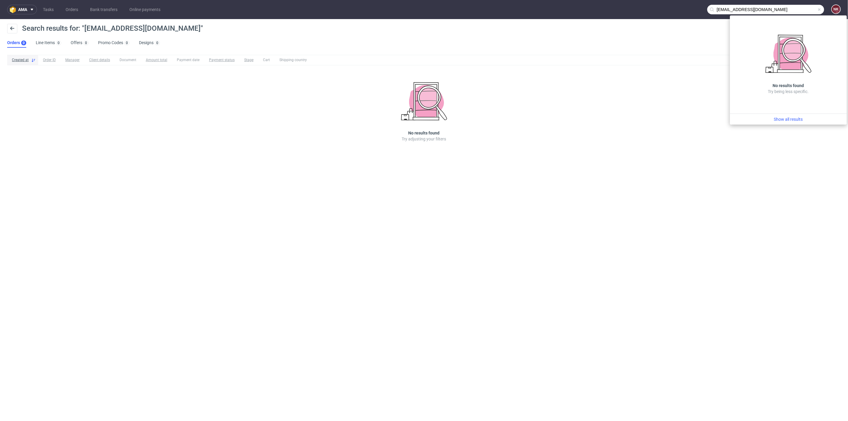
click at [779, 10] on input "biuro@ziba.pl" at bounding box center [765, 10] width 117 height 10
click at [801, 7] on input "biuro@ziba.pl" at bounding box center [765, 10] width 117 height 10
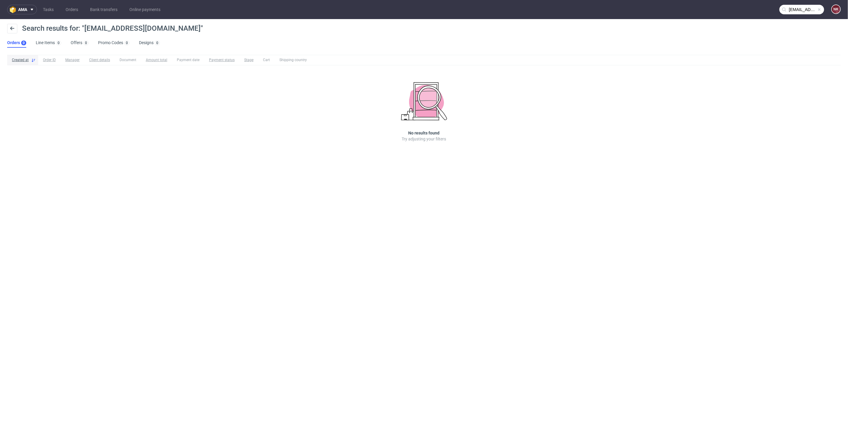
click at [811, 4] on nav "ama Tasks Orders Bank transfers Online payments [EMAIL_ADDRESS][DOMAIN_NAME] NK" at bounding box center [424, 9] width 848 height 19
click at [787, 11] on input "[EMAIL_ADDRESS][DOMAIN_NAME]" at bounding box center [801, 10] width 45 height 10
drag, startPoint x: 794, startPoint y: 9, endPoint x: 671, endPoint y: 14, distance: 122.6
click at [671, 14] on nav "ama Tasks Orders Bank transfers Online payments [EMAIL_ADDRESS][DOMAIN_NAME] NK" at bounding box center [424, 9] width 848 height 19
paste input "R879007101"
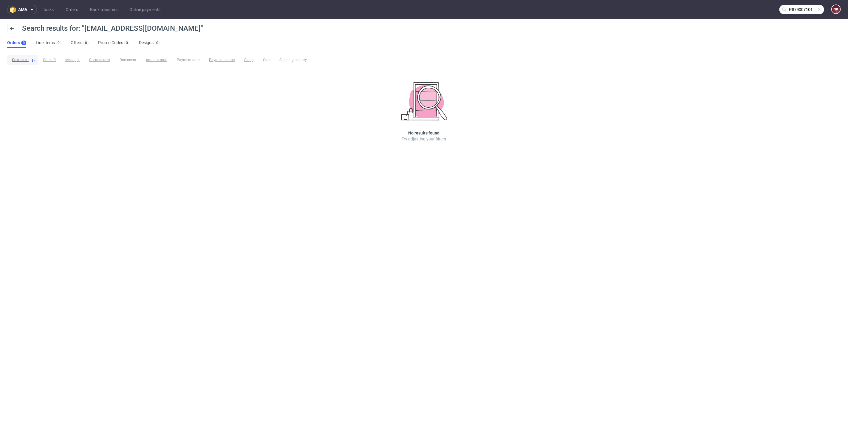
type input "R879007101"
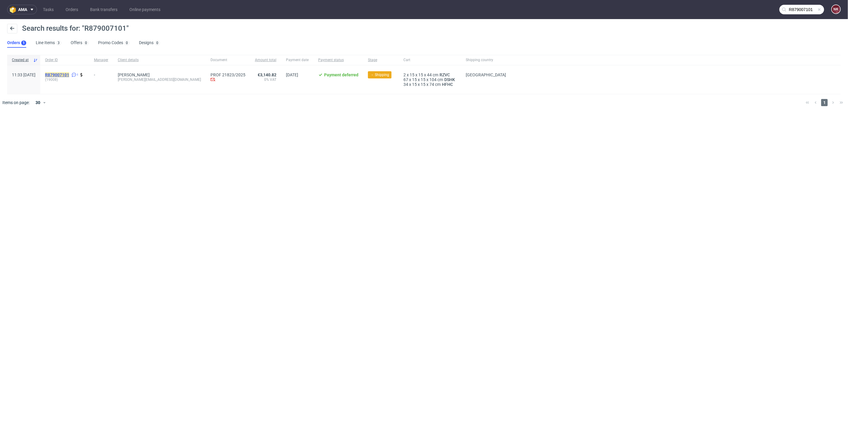
click at [69, 76] on mark "R879007101" at bounding box center [57, 74] width 24 height 5
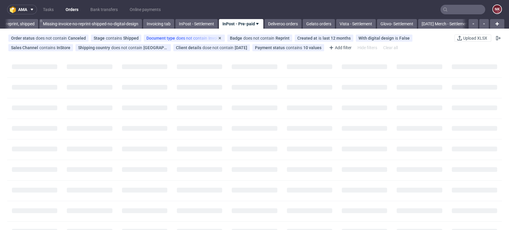
scroll to position [0, 990]
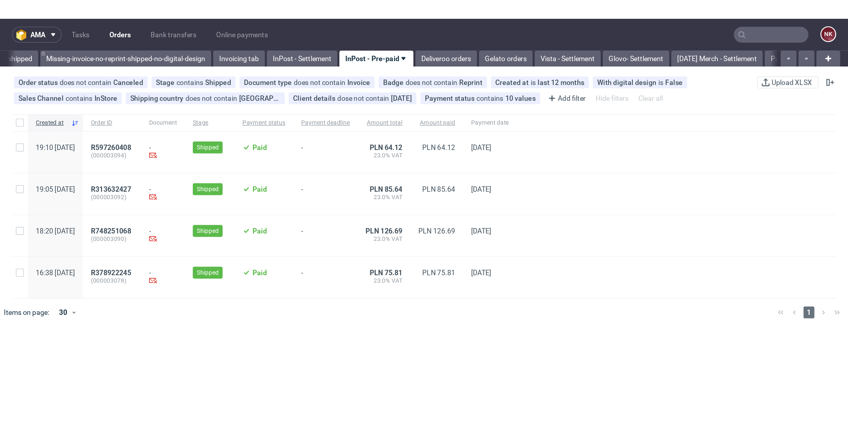
scroll to position [0, 819]
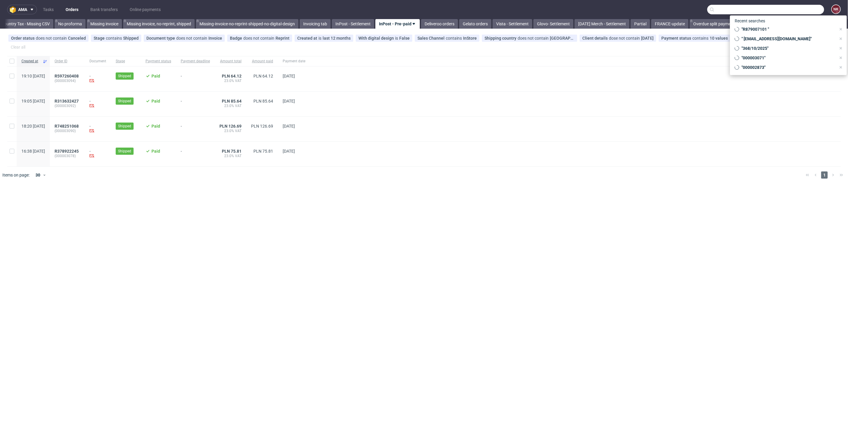
click at [509, 10] on input "text" at bounding box center [765, 10] width 117 height 10
paste input "FV 1169/9/2025"
type input "FV 1169/9/2025"
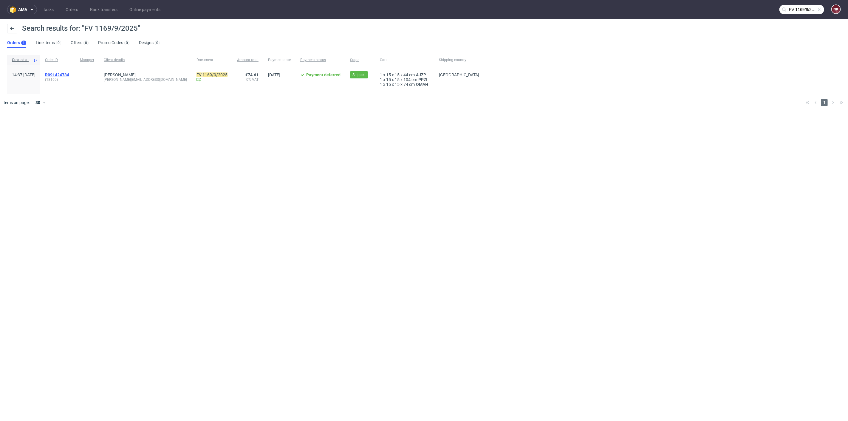
click at [69, 73] on span "R091424784" at bounding box center [57, 74] width 24 height 5
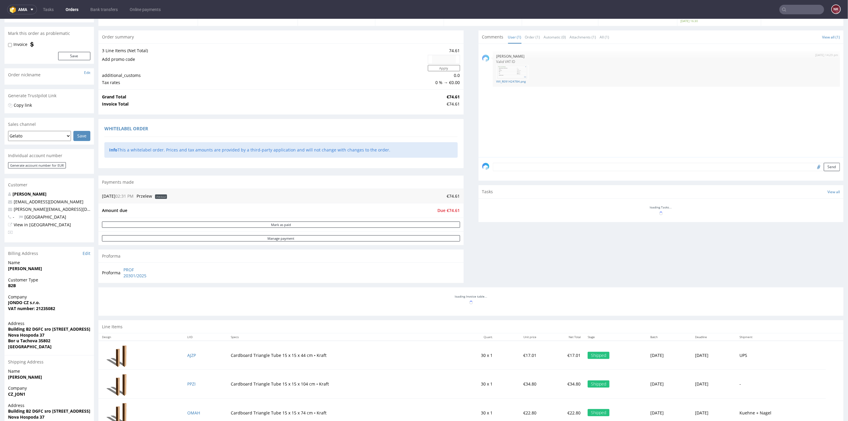
scroll to position [66, 0]
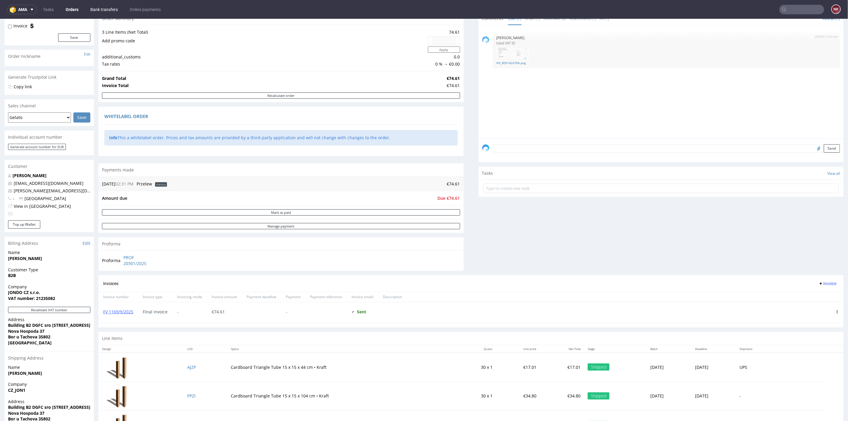
click at [106, 9] on link "Bank transfers" at bounding box center [104, 10] width 35 height 10
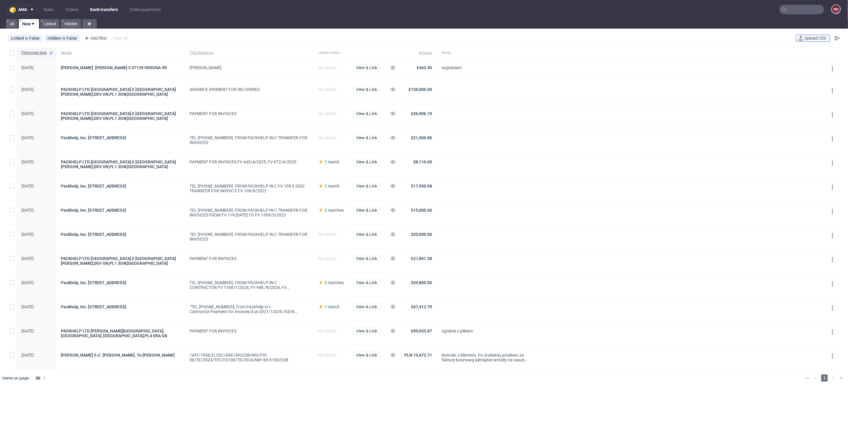
click at [509, 37] on span "Upload CSV" at bounding box center [815, 38] width 24 height 4
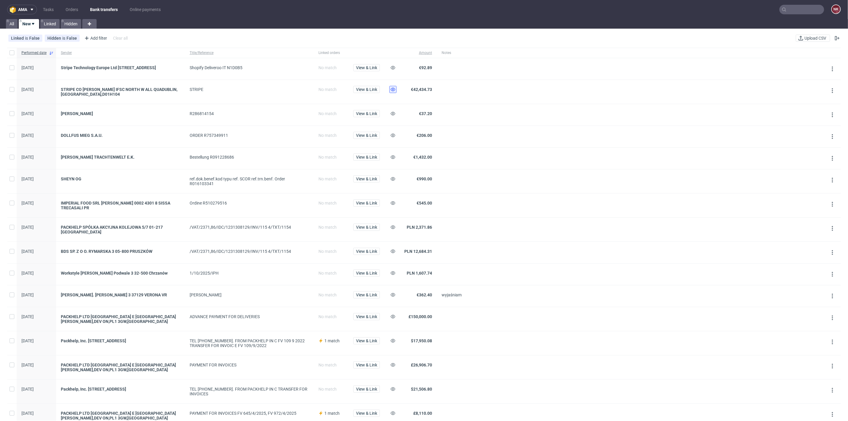
click at [392, 92] on icon at bounding box center [393, 89] width 5 height 5
click at [393, 65] on icon at bounding box center [393, 67] width 5 height 5
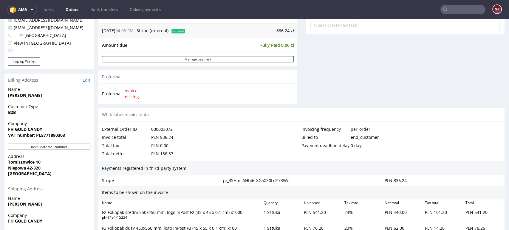
scroll to position [232, 0]
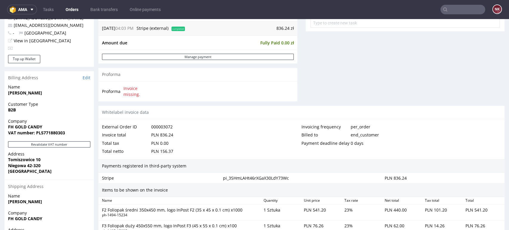
click at [301, 123] on div "Invoicing frequency" at bounding box center [325, 127] width 49 height 8
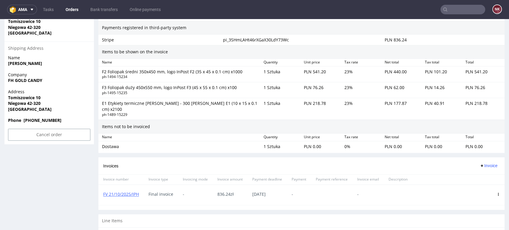
scroll to position [413, 0]
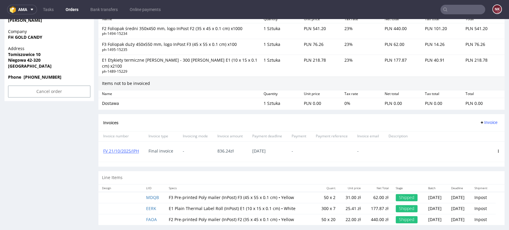
click at [498, 150] on use at bounding box center [498, 151] width 1 height 3
click at [478, 198] on span "Delete invoice" at bounding box center [474, 199] width 36 height 6
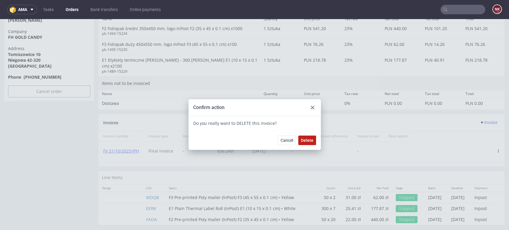
click at [302, 141] on span "Delete" at bounding box center [307, 140] width 13 height 4
click at [311, 108] on icon at bounding box center [313, 108] width 4 height 4
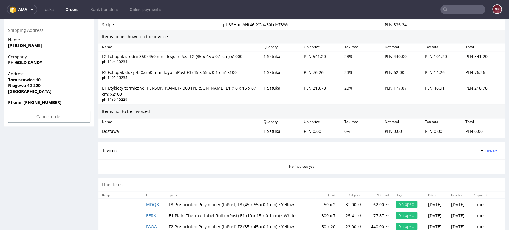
scroll to position [395, 0]
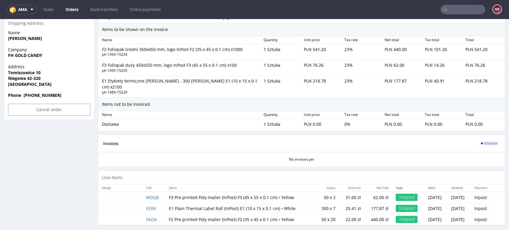
click at [484, 140] on button "Invoice" at bounding box center [488, 143] width 23 height 7
click at [479, 159] on span "Upload" at bounding box center [478, 161] width 29 height 6
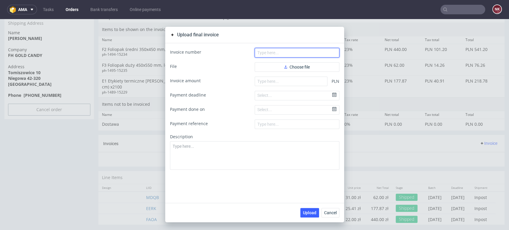
click at [291, 53] on input "text" at bounding box center [297, 53] width 85 height 10
paste input "FV 21/10/2025/IPH"
type input "FV 21/10/2025/IPH"
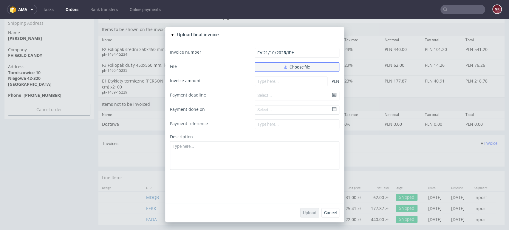
click at [280, 67] on button "Choose file" at bounding box center [297, 67] width 85 height 10
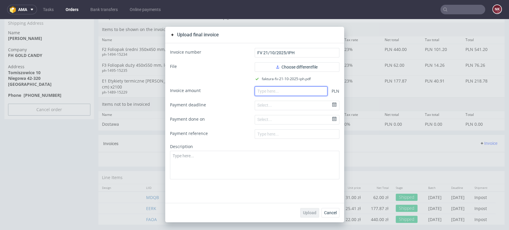
click at [283, 87] on input "number" at bounding box center [291, 91] width 73 height 10
paste input "836.24"
type input "836.24"
click at [308, 213] on span "Upload" at bounding box center [309, 213] width 13 height 4
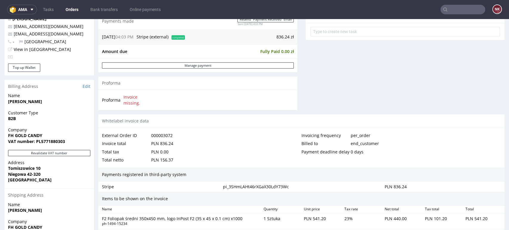
scroll to position [232, 0]
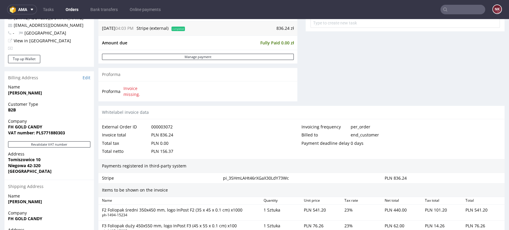
click at [297, 161] on div "Payments registered in third-party system" at bounding box center [301, 166] width 406 height 14
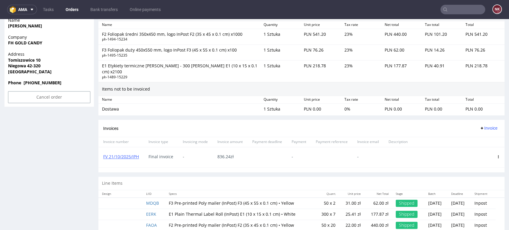
scroll to position [413, 0]
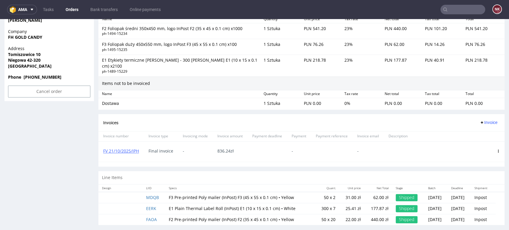
click at [463, 171] on div "Line Items" at bounding box center [301, 177] width 406 height 13
click at [132, 148] on div "FV 21/10/2025/IPH" at bounding box center [120, 152] width 45 height 20
click at [131, 148] on link "FV 21/10/2025/IPH" at bounding box center [121, 151] width 36 height 6
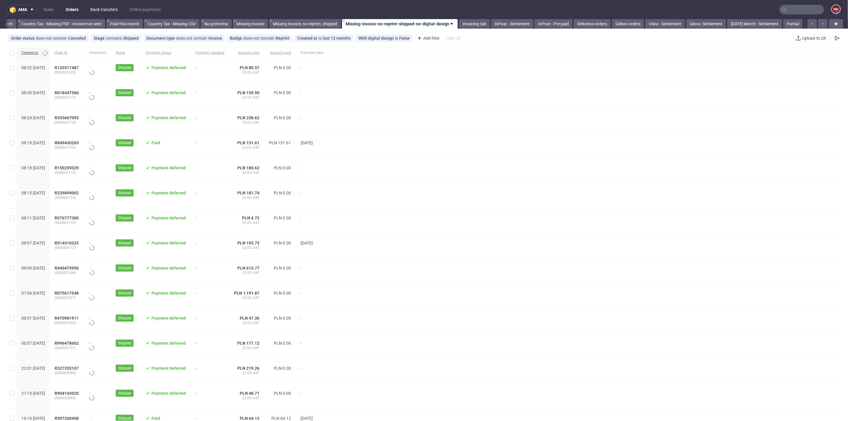
scroll to position [0, 674]
click at [548, 21] on link "InPost - Pre-paid" at bounding box center [551, 24] width 38 height 10
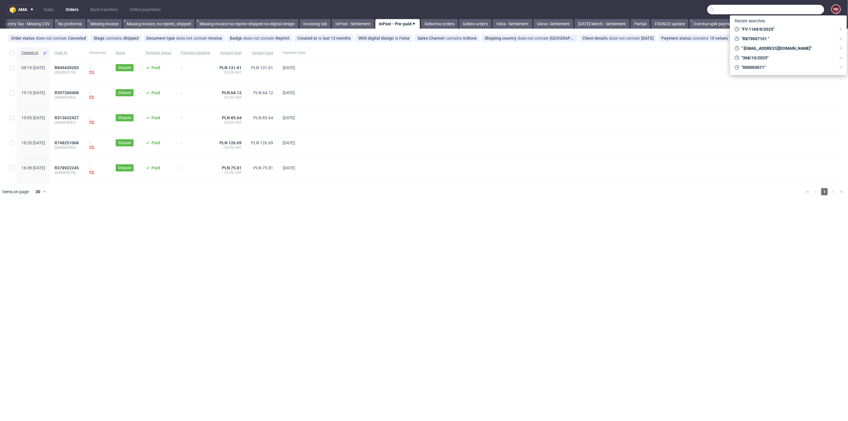
click at [789, 7] on input "text" at bounding box center [765, 10] width 117 height 10
paste input "kacper.unigarden.pl"
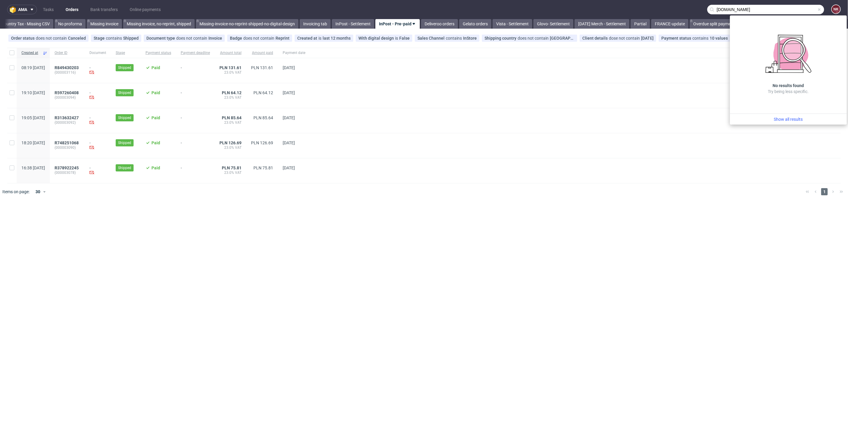
click at [726, 8] on input "kacper.unigarden.pl" at bounding box center [765, 10] width 117 height 10
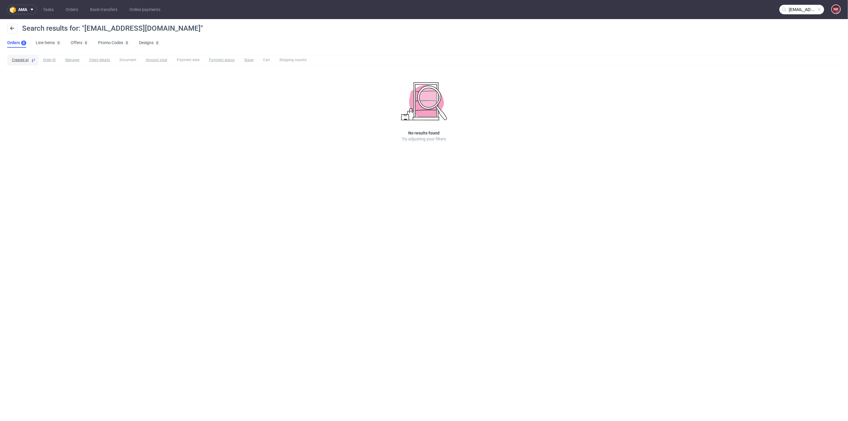
click at [795, 11] on input "kacper@unigarden.pl" at bounding box center [801, 10] width 45 height 10
click at [787, 10] on input "kacper@unigarden.pl" at bounding box center [765, 10] width 117 height 10
type input "kacper@unigarden.pl"
click at [820, 10] on span at bounding box center [819, 9] width 5 height 5
click at [796, 10] on input "text" at bounding box center [801, 10] width 45 height 10
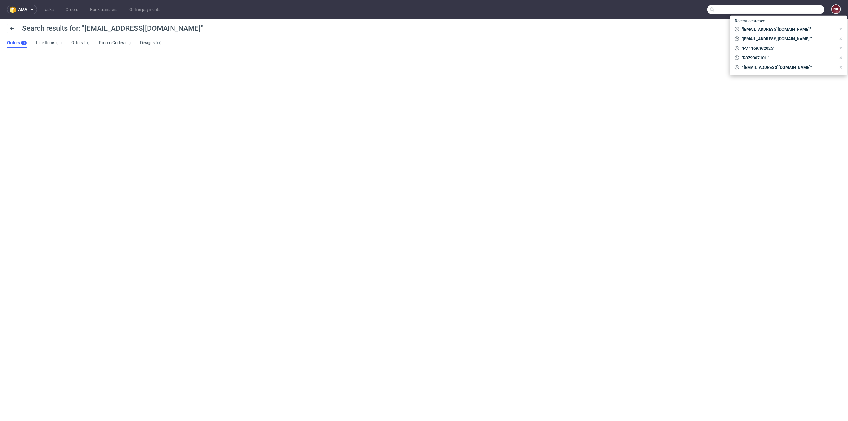
paste input "kacper.unigarden.pl"
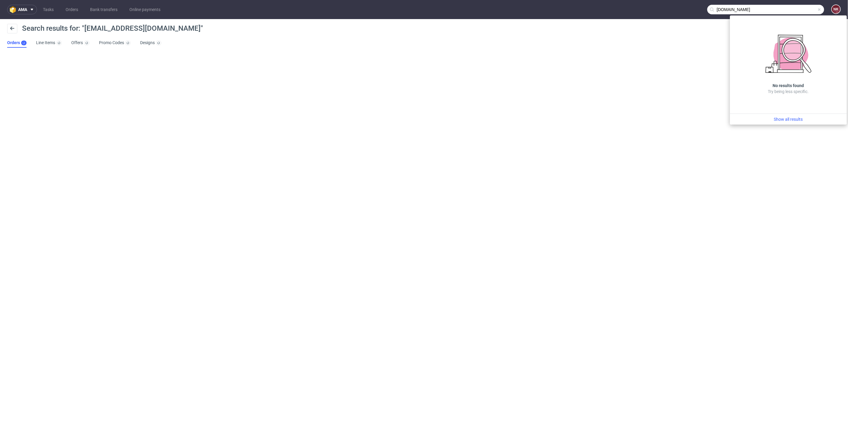
click at [732, 9] on input "kacper.unigarden.pl" at bounding box center [765, 10] width 117 height 10
type input "kacper@unigarden.pl"
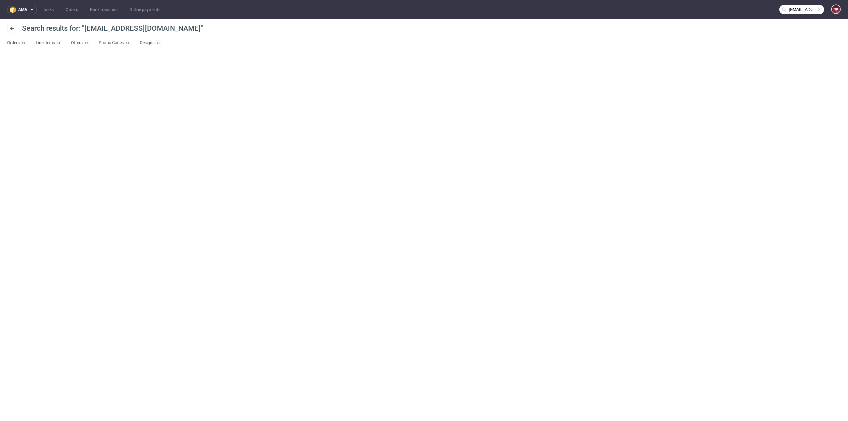
click at [796, 9] on input "kacper@unigarden.pl" at bounding box center [801, 10] width 45 height 10
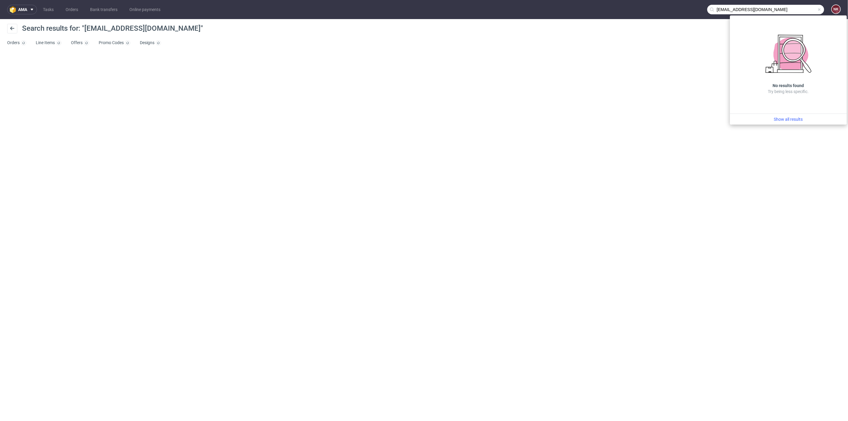
click at [820, 9] on span at bounding box center [819, 9] width 5 height 5
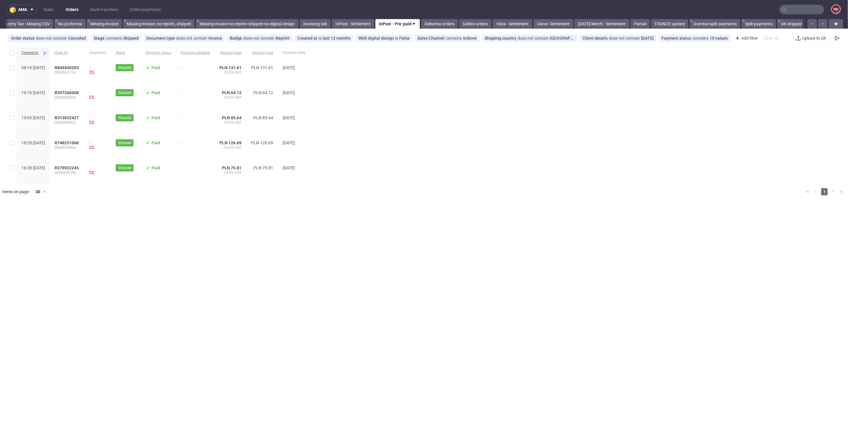
click at [85, 163] on div "R378922245 (000003078)" at bounding box center [67, 170] width 35 height 25
click at [79, 165] on span "R378922245" at bounding box center [67, 167] width 24 height 5
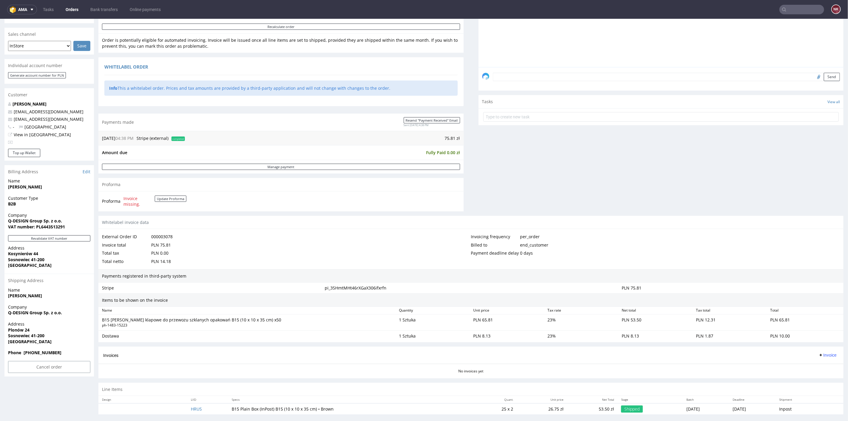
scroll to position [141, 0]
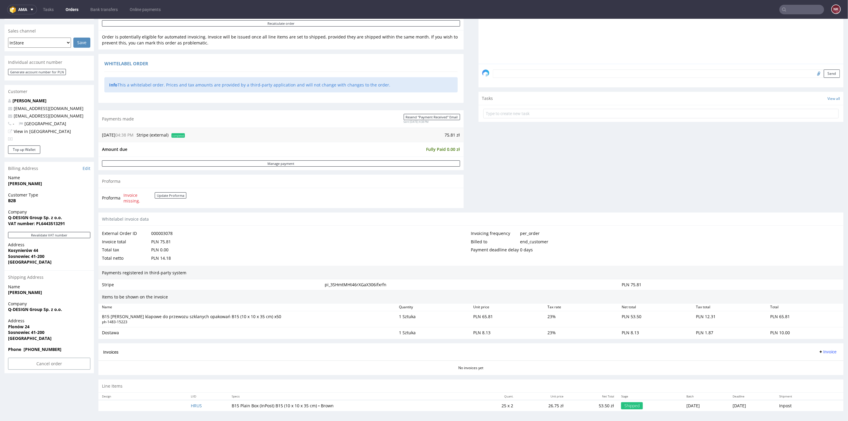
click at [821, 350] on span "Invoice" at bounding box center [827, 351] width 18 height 5
click at [816, 364] on span "Generate" at bounding box center [817, 363] width 29 height 6
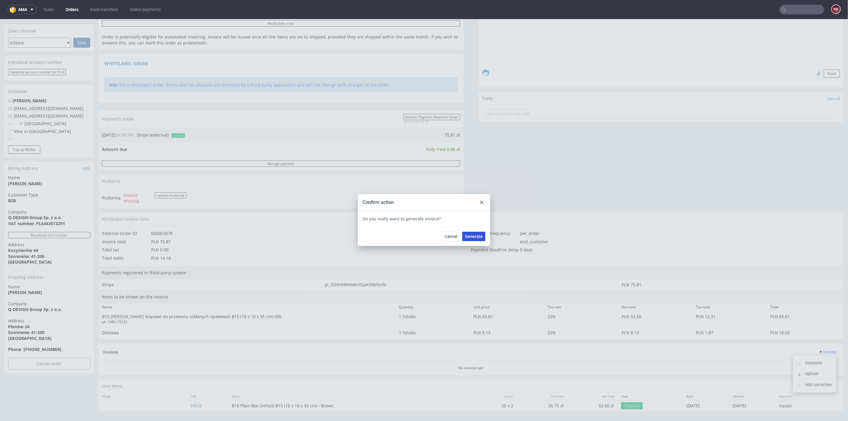
click at [473, 234] on span "Generate" at bounding box center [474, 236] width 18 height 4
click at [478, 201] on div at bounding box center [481, 202] width 7 height 7
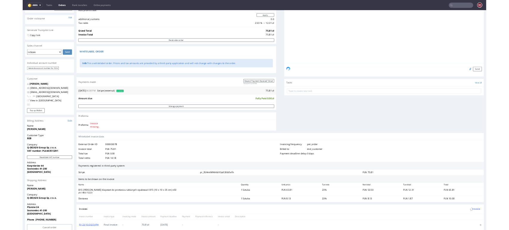
scroll to position [132, 0]
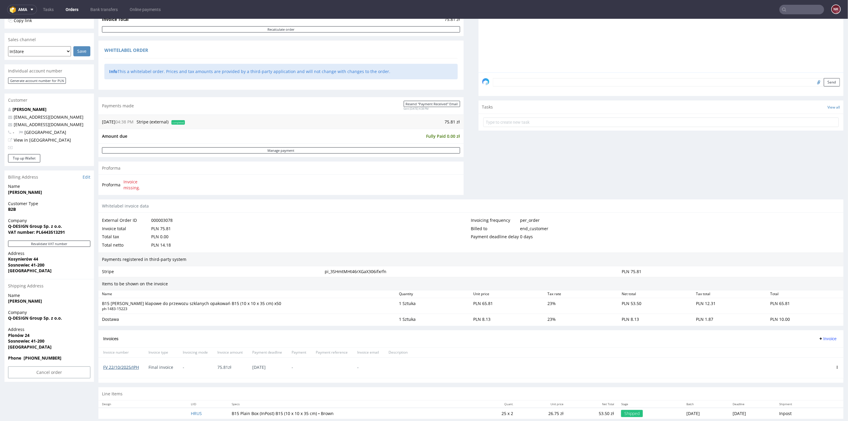
click at [129, 366] on link "FV 22/10/2025/IPH" at bounding box center [121, 367] width 36 height 6
click at [836, 365] on span at bounding box center [837, 367] width 3 height 5
click at [836, 366] on icon at bounding box center [837, 367] width 3 height 3
click at [812, 354] on span "Delete invoice" at bounding box center [813, 355] width 36 height 6
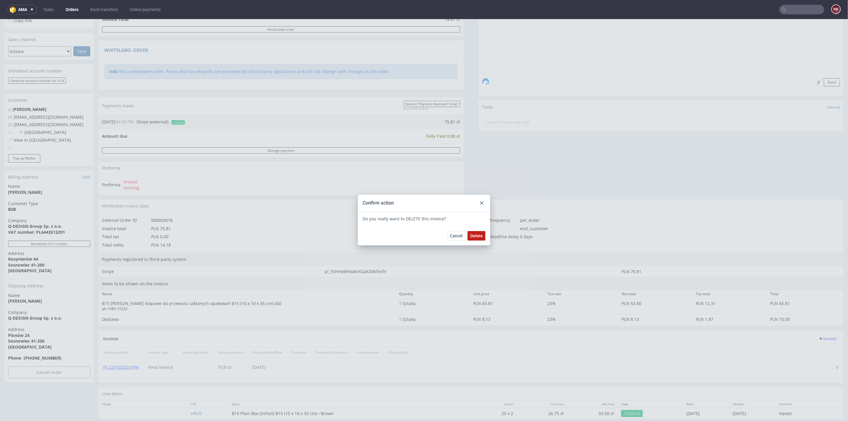
click at [474, 233] on span "Delete" at bounding box center [476, 235] width 13 height 4
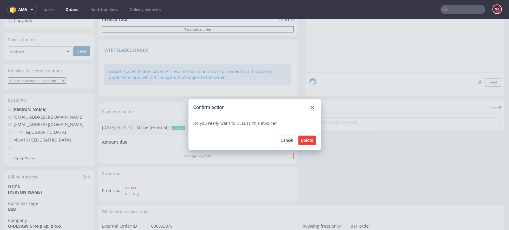
click at [309, 107] on div at bounding box center [312, 107] width 7 height 7
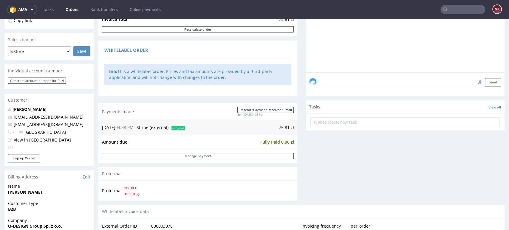
click at [464, 149] on div "Comments User (0) Order (0) Automatic (0) Attachments (0) All (0) View all (0) …" at bounding box center [405, 75] width 199 height 259
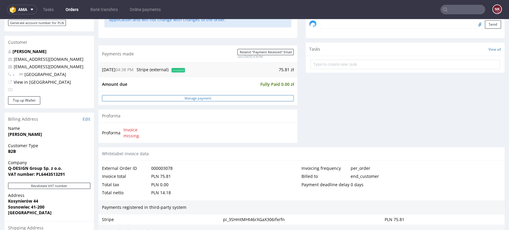
scroll to position [232, 0]
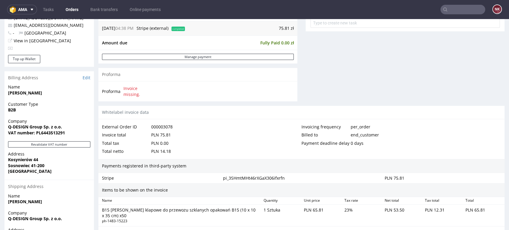
click at [311, 165] on div "Payments registered in third-party system" at bounding box center [301, 166] width 406 height 14
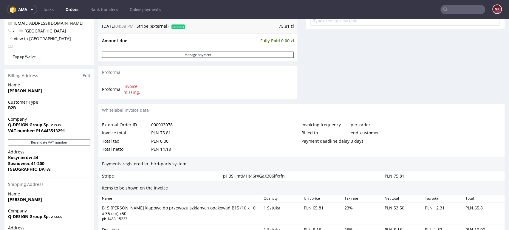
scroll to position [344, 0]
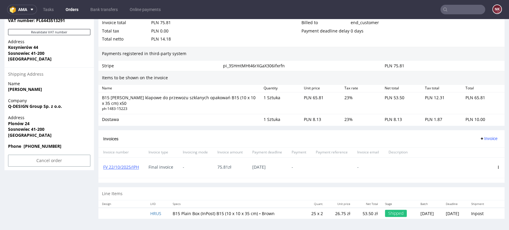
click at [497, 166] on icon at bounding box center [498, 167] width 3 height 3
click at [471, 218] on span "Delete invoice" at bounding box center [474, 221] width 36 height 6
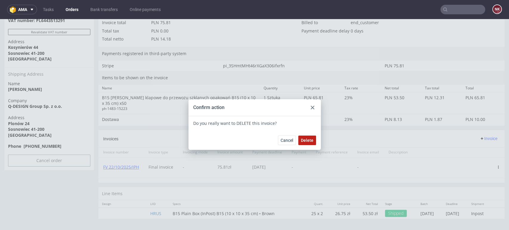
click at [307, 142] on span "Delete" at bounding box center [307, 140] width 13 height 4
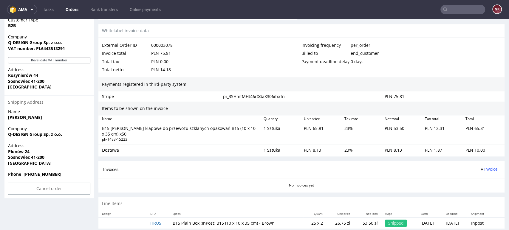
scroll to position [326, 0]
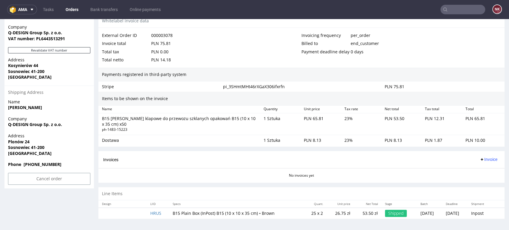
click at [479, 161] on span "Invoice" at bounding box center [488, 159] width 18 height 5
click at [479, 182] on span "Upload" at bounding box center [478, 183] width 29 height 6
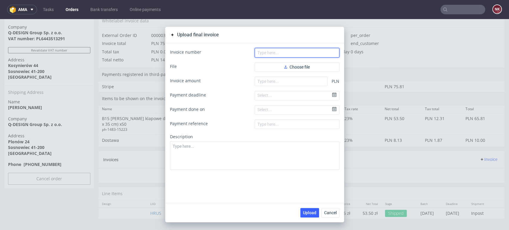
click at [278, 51] on input "text" at bounding box center [297, 53] width 85 height 10
paste input "[DOMAIN_NAME]"
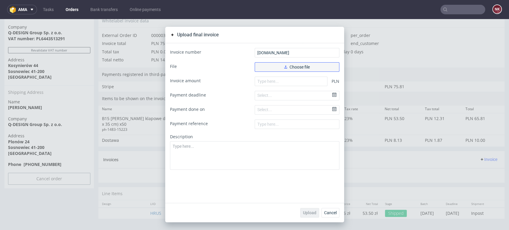
click at [277, 65] on button "Choose file" at bounding box center [297, 67] width 85 height 10
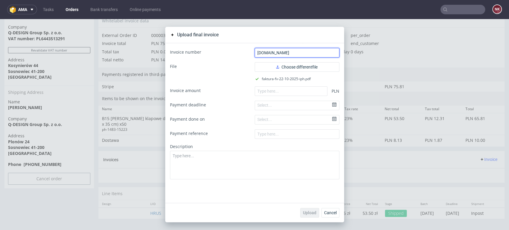
drag, startPoint x: 300, startPoint y: 53, endPoint x: 216, endPoint y: 52, distance: 83.2
click at [216, 52] on div "Invoice number [DOMAIN_NAME]" at bounding box center [254, 53] width 169 height 10
paste input "FV 22/10/2025/IPH"
type input "FV 22/10/2025/IPH"
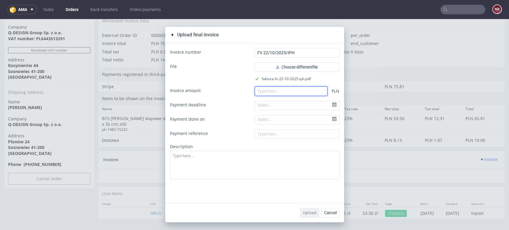
click at [279, 92] on input "number" at bounding box center [291, 91] width 73 height 10
click at [277, 89] on input "number" at bounding box center [291, 91] width 73 height 10
paste input "75.81"
type input "75.81"
click at [309, 213] on span "Upload" at bounding box center [309, 213] width 13 height 4
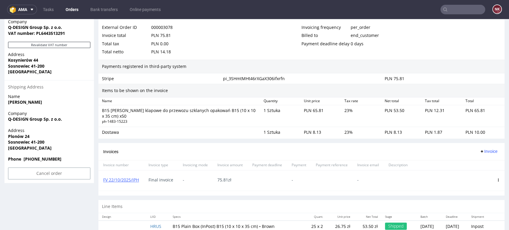
scroll to position [344, 0]
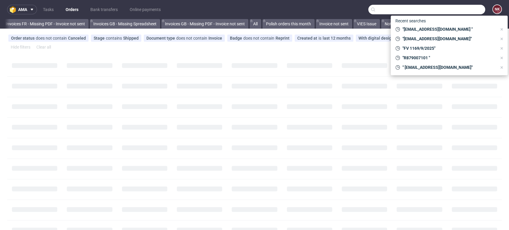
click at [465, 12] on input "text" at bounding box center [426, 10] width 117 height 10
paste input "FV 22/10/2025/IPH"
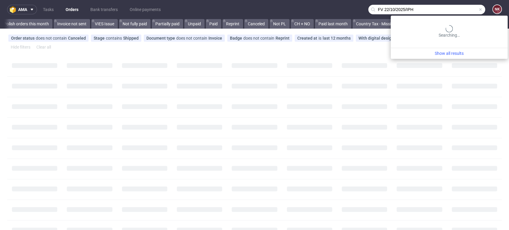
scroll to position [0, 724]
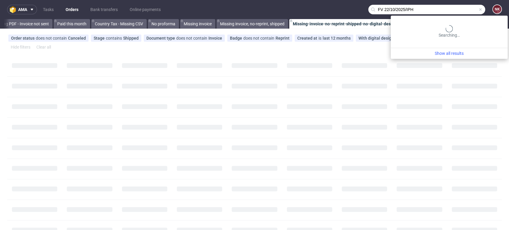
type input "FV 22/10/2025/IPH"
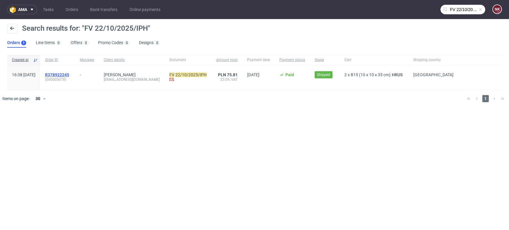
click at [69, 77] on span "R378922245" at bounding box center [57, 74] width 24 height 5
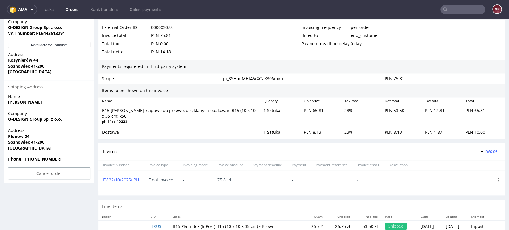
scroll to position [344, 0]
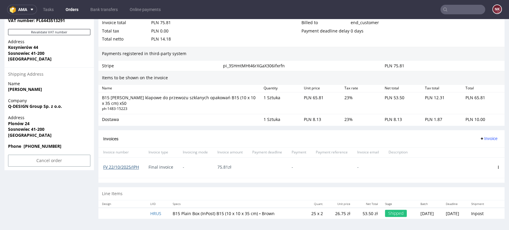
click at [129, 168] on link "FV 22/10/2025/IPH" at bounding box center [121, 167] width 36 height 6
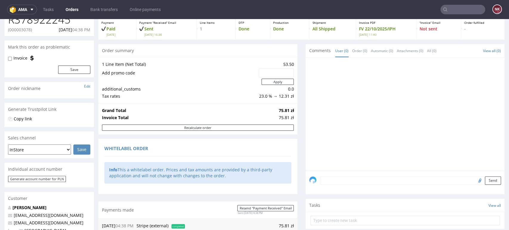
scroll to position [0, 0]
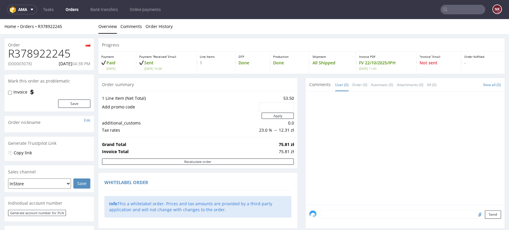
click at [69, 11] on link "Orders" at bounding box center [72, 10] width 20 height 10
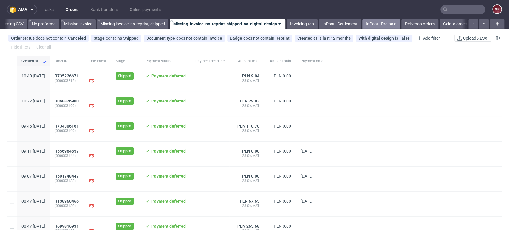
click at [386, 19] on link "InPost - Pre-paid" at bounding box center [381, 24] width 38 height 10
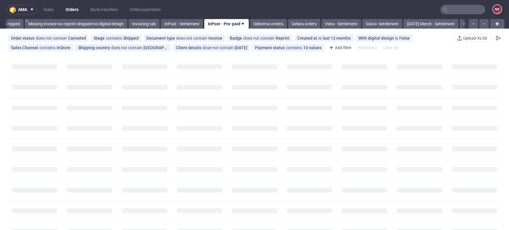
scroll to position [0, 990]
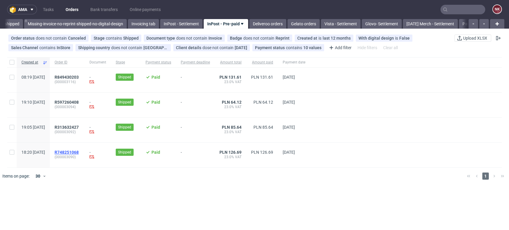
click at [79, 152] on span "R748251068" at bounding box center [67, 152] width 24 height 5
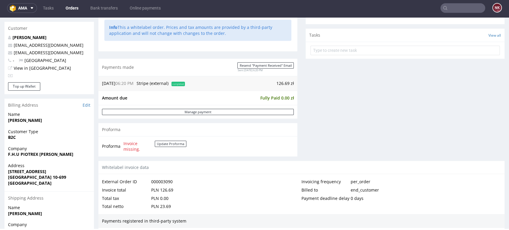
scroll to position [188, 0]
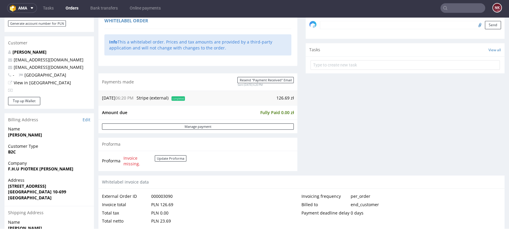
drag, startPoint x: 74, startPoint y: 168, endPoint x: 39, endPoint y: 168, distance: 34.9
click at [39, 168] on span "F.H.U PIOTREX Piotr Karczewski" at bounding box center [49, 169] width 82 height 6
copy strong "Piotr Karczewski"
click at [290, 177] on div "Whitelabel invoice data" at bounding box center [301, 182] width 406 height 13
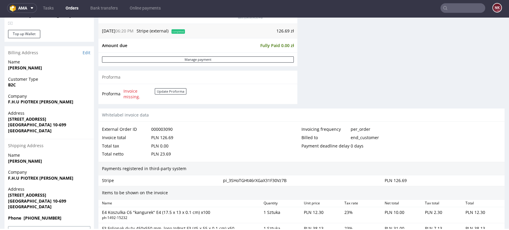
scroll to position [254, 0]
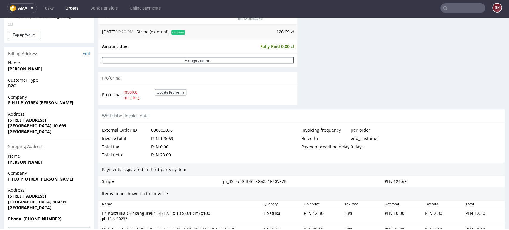
drag, startPoint x: 76, startPoint y: 103, endPoint x: 7, endPoint y: 105, distance: 68.9
click at [7, 105] on div "Company F.H.U PIOTREX Piotr Karczewski" at bounding box center [48, 102] width 89 height 17
copy strong "F.H.U PIOTREX Piotr Karczewski"
click at [26, 105] on strong "F.H.U PIOTREX Piotr Karczewski" at bounding box center [40, 103] width 65 height 6
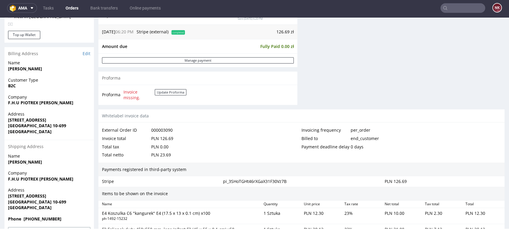
click at [87, 54] on link "Edit" at bounding box center [87, 54] width 8 height 6
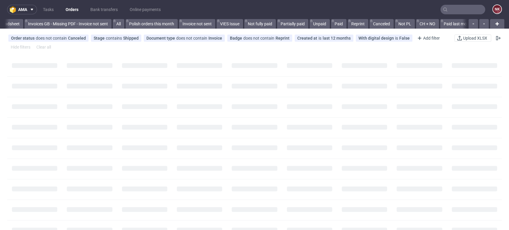
click at [459, 12] on input "text" at bounding box center [462, 10] width 45 height 10
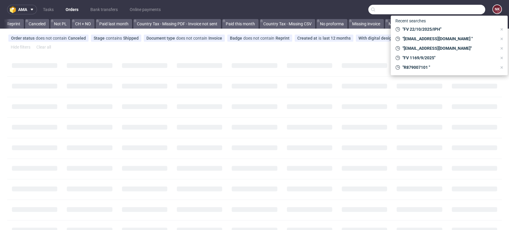
paste input "[PERSON_NAME]"
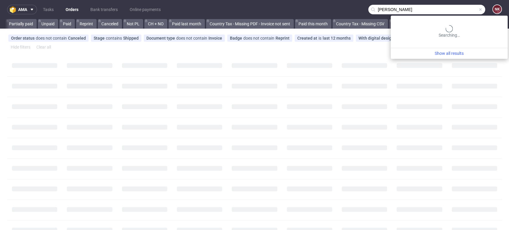
type input "[PERSON_NAME]"
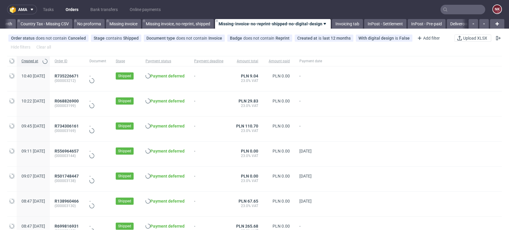
scroll to position [0, 844]
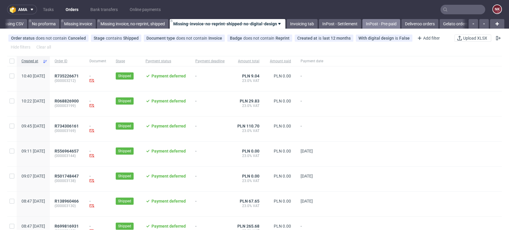
drag, startPoint x: 385, startPoint y: 22, endPoint x: 375, endPoint y: 28, distance: 11.0
click at [385, 22] on link "InPost - Pre-paid" at bounding box center [381, 24] width 38 height 10
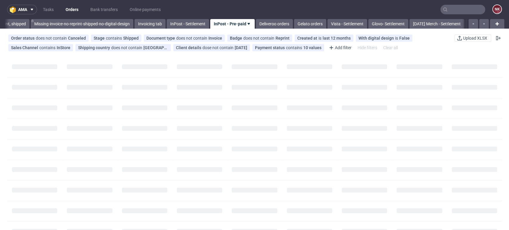
scroll to position [0, 990]
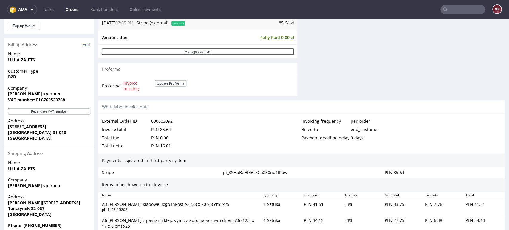
scroll to position [265, 0]
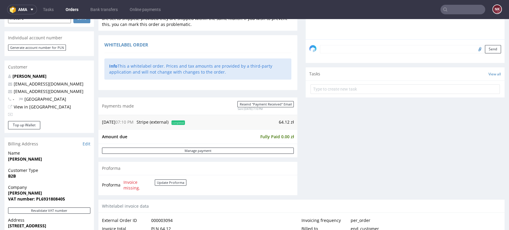
scroll to position [265, 0]
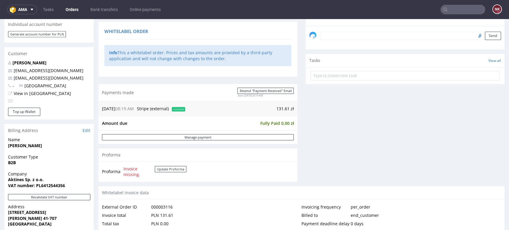
scroll to position [232, 0]
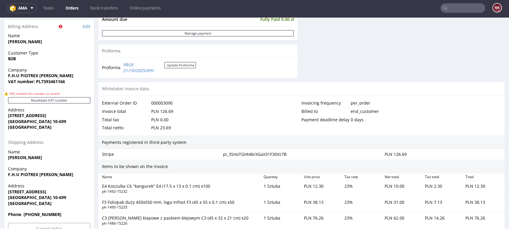
scroll to position [265, 0]
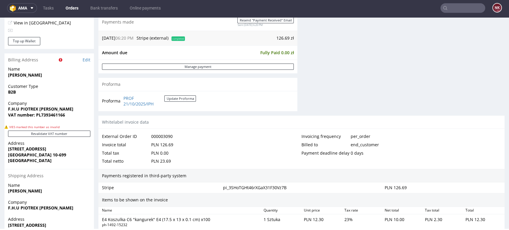
click at [257, 138] on div "External Order ID 000003090" at bounding box center [201, 136] width 199 height 8
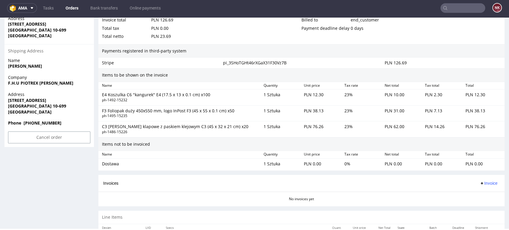
scroll to position [431, 0]
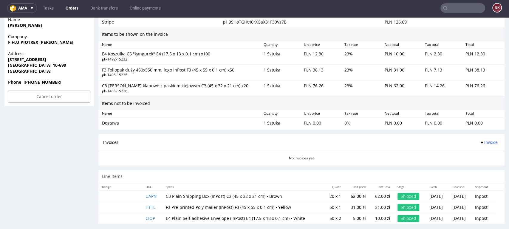
click at [482, 140] on span "Invoice" at bounding box center [488, 142] width 18 height 5
click at [479, 152] on span "Generate" at bounding box center [478, 154] width 29 height 6
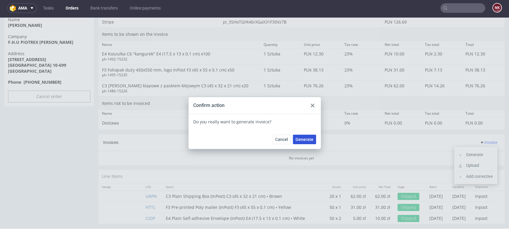
click at [301, 138] on span "Generate" at bounding box center [304, 139] width 18 height 4
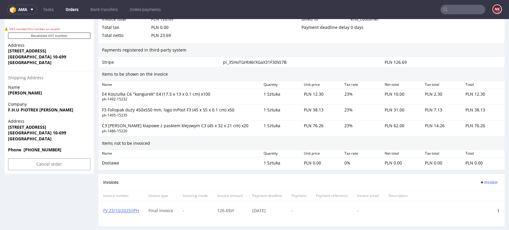
scroll to position [430, 0]
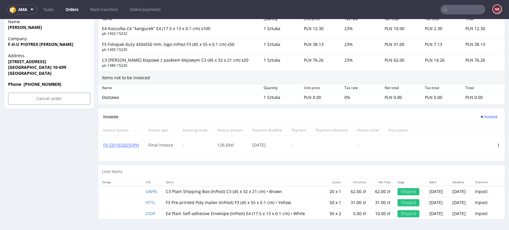
click at [497, 144] on icon at bounding box center [498, 145] width 3 height 3
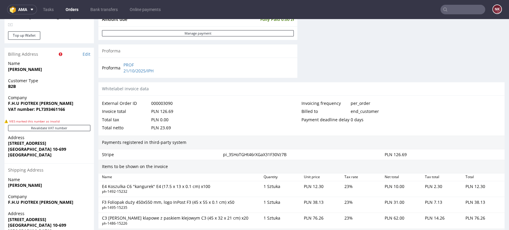
scroll to position [264, 0]
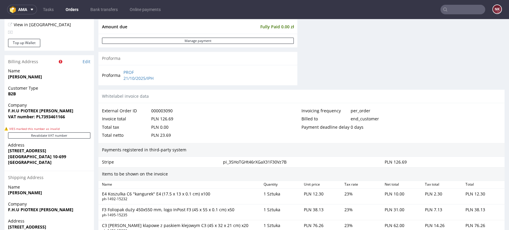
drag, startPoint x: 76, startPoint y: 111, endPoint x: 7, endPoint y: 111, distance: 69.2
click at [7, 111] on div "Company F.H.U PIOTREX [PERSON_NAME] VAT number: PL7393461166" at bounding box center [48, 113] width 89 height 23
copy strong "F.H.U PIOTREX [PERSON_NAME]"
click at [48, 117] on strong "VAT number: PL7393461166" at bounding box center [36, 117] width 57 height 6
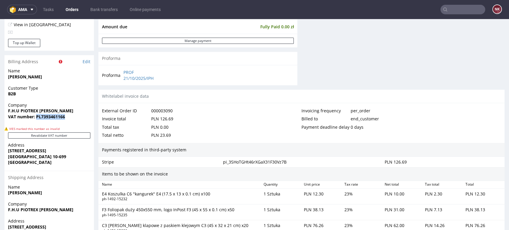
copy strong "PL7393461166"
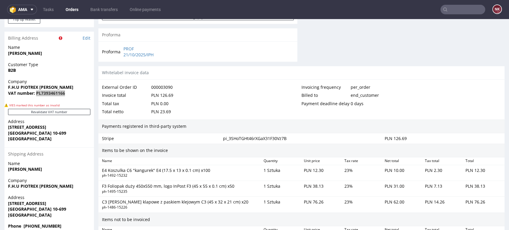
scroll to position [364, 0]
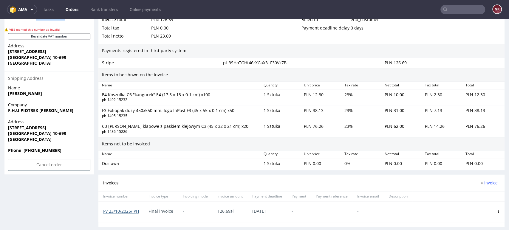
click at [114, 208] on link "FV 23/10/2025/IPH" at bounding box center [121, 211] width 36 height 6
click at [497, 209] on span at bounding box center [498, 211] width 3 height 5
click at [497, 210] on icon at bounding box center [498, 211] width 3 height 3
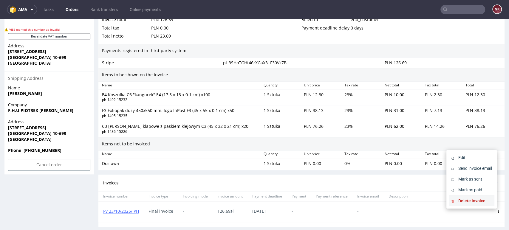
click at [479, 202] on span "Delete invoice" at bounding box center [474, 201] width 36 height 6
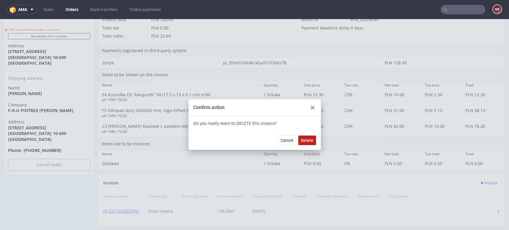
click at [304, 141] on span "Delete" at bounding box center [307, 140] width 13 height 4
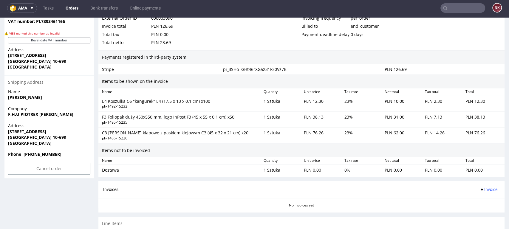
scroll to position [412, 0]
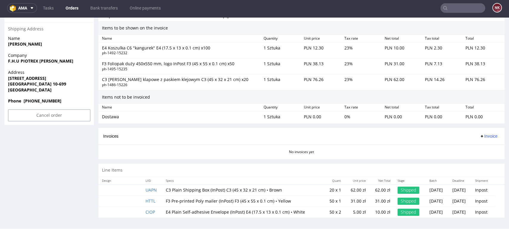
click at [479, 131] on div "Invoices Invoice" at bounding box center [301, 136] width 406 height 17
click at [479, 135] on span "Invoice" at bounding box center [488, 136] width 18 height 5
click at [477, 158] on span "Upload" at bounding box center [478, 159] width 29 height 6
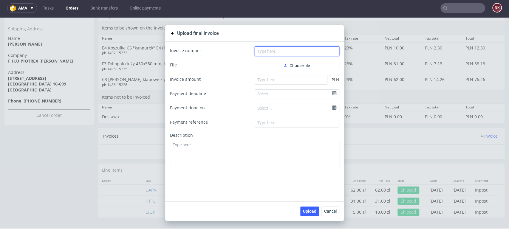
click at [277, 53] on input "text" at bounding box center [297, 52] width 85 height 10
paste input "FV 23/10/2025/IPH"
type input "FV 23/10/2025/IPH"
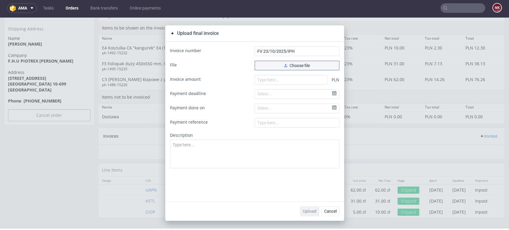
click at [277, 65] on button "Choose file" at bounding box center [297, 66] width 85 height 10
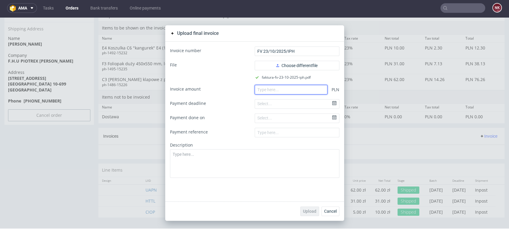
click at [262, 90] on input "number" at bounding box center [291, 90] width 73 height 10
paste input "126.69"
type input "126.69"
click at [308, 216] on button "Upload" at bounding box center [309, 212] width 19 height 10
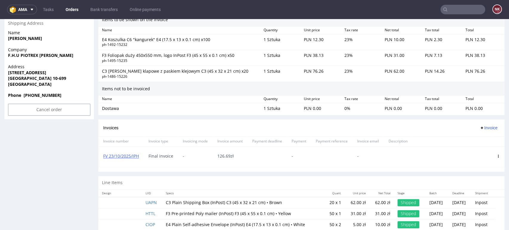
scroll to position [430, 0]
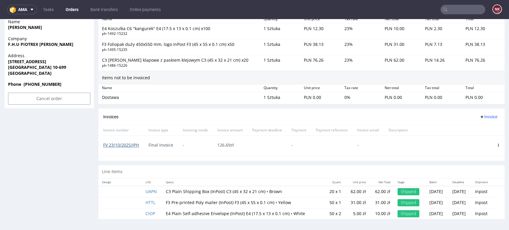
click at [119, 143] on link "FV 23/10/2025/IPH" at bounding box center [121, 145] width 36 height 6
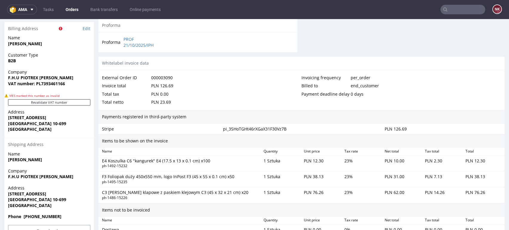
scroll to position [198, 0]
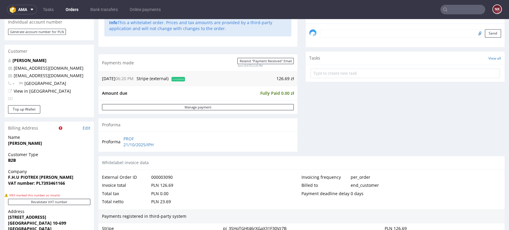
click at [306, 123] on div "Comments User (0) Order (0) Automatic (0) Attachments (0) All (0) View all (0) …" at bounding box center [405, 26] width 199 height 259
click at [306, 127] on div "Comments User (0) Order (0) Automatic (0) Attachments (0) All (0) View all (0) …" at bounding box center [405, 26] width 199 height 259
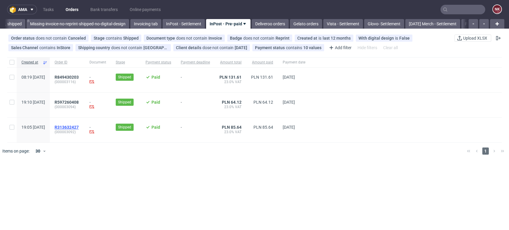
scroll to position [0, 990]
click at [79, 127] on span "R313632427" at bounding box center [67, 127] width 24 height 5
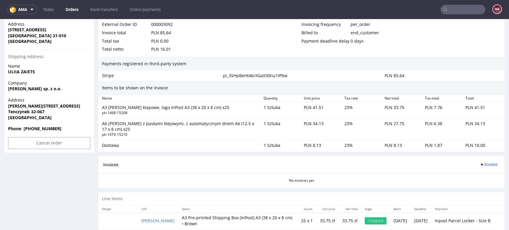
scroll to position [387, 0]
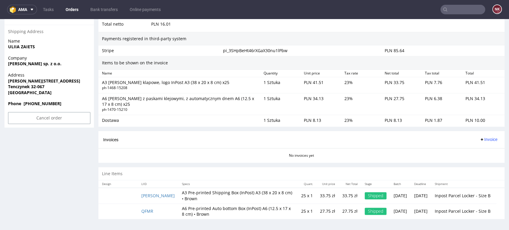
click at [483, 138] on span "Invoice" at bounding box center [488, 139] width 18 height 5
click at [477, 150] on span "Generate" at bounding box center [478, 152] width 29 height 6
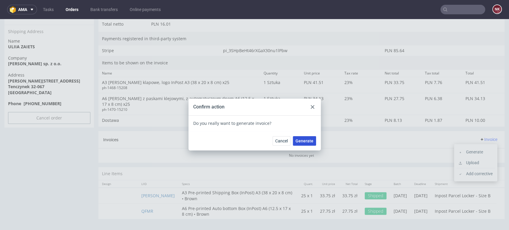
click at [299, 141] on span "Generate" at bounding box center [304, 141] width 18 height 4
click at [311, 106] on use at bounding box center [313, 107] width 4 height 4
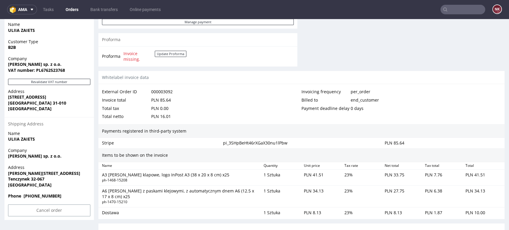
scroll to position [287, 0]
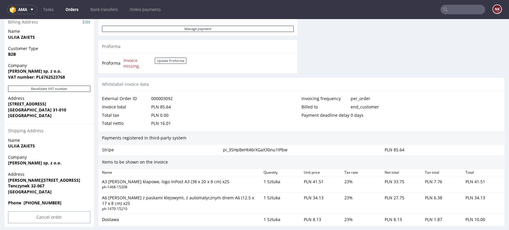
click at [306, 116] on div "Payment deadline delay" at bounding box center [325, 115] width 49 height 8
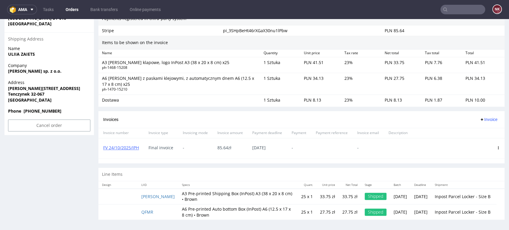
scroll to position [380, 0]
click at [497, 146] on icon at bounding box center [498, 146] width 3 height 3
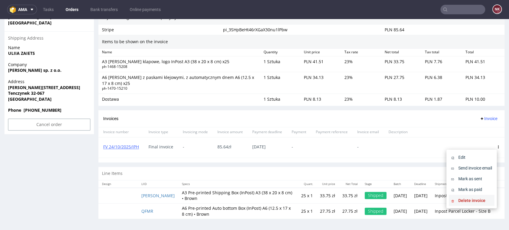
click at [474, 196] on li "Delete invoice" at bounding box center [472, 200] width 46 height 11
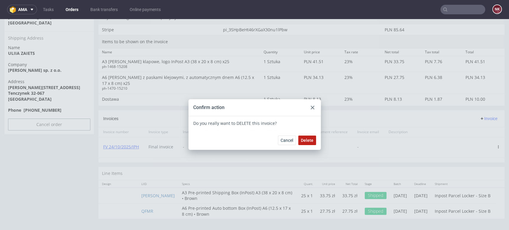
click at [303, 139] on span "Delete" at bounding box center [307, 140] width 13 height 4
click at [311, 108] on use at bounding box center [313, 108] width 4 height 4
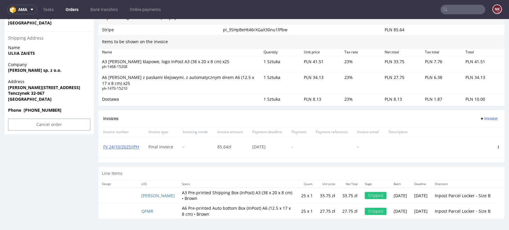
click at [477, 115] on button "Invoice" at bounding box center [488, 118] width 23 height 7
click at [475, 126] on li "Upload" at bounding box center [475, 131] width 38 height 11
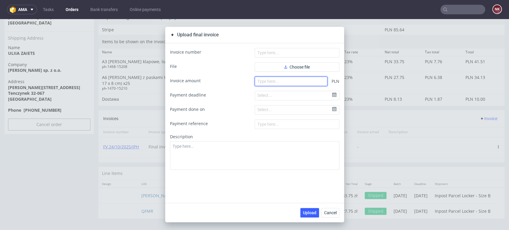
click at [273, 77] on input "number" at bounding box center [291, 82] width 73 height 10
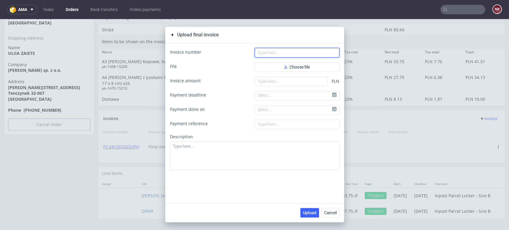
click at [274, 56] on input "text" at bounding box center [297, 53] width 85 height 10
paste input "126,69"
type input "126,69"
drag, startPoint x: 267, startPoint y: 53, endPoint x: 240, endPoint y: 53, distance: 26.8
click at [240, 53] on div "Invoice number 126,69" at bounding box center [254, 53] width 169 height 10
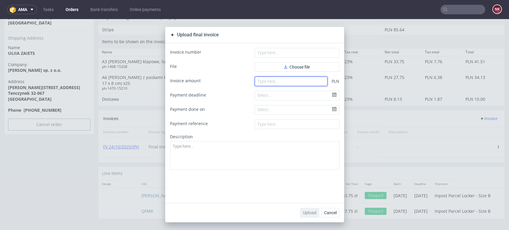
click at [258, 81] on input "number" at bounding box center [291, 82] width 73 height 10
paste input "126.69"
drag, startPoint x: 268, startPoint y: 82, endPoint x: 238, endPoint y: 82, distance: 29.8
click at [238, 82] on div "Invoice amount 126.69 PLN" at bounding box center [254, 82] width 169 height 10
paste input "85.64"
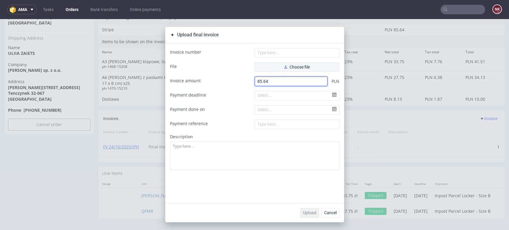
type input "85.64"
click at [278, 69] on button "Choose file" at bounding box center [297, 67] width 85 height 10
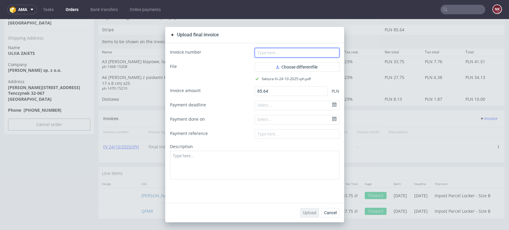
click at [267, 49] on input "text" at bounding box center [297, 53] width 85 height 10
paste input "FV 24/10/2025/IPH"
type input "FV 24/10/2025/IPH"
click at [308, 213] on span "Upload" at bounding box center [309, 213] width 13 height 4
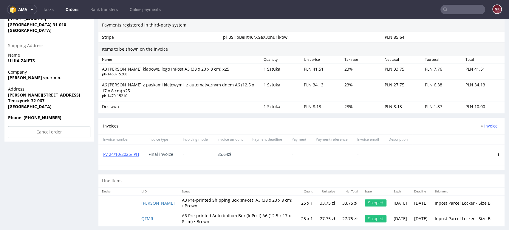
scroll to position [380, 0]
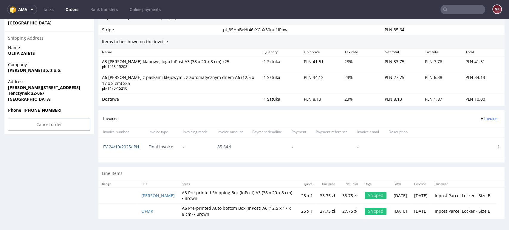
click at [120, 145] on link "FV 24/10/2025/IPH" at bounding box center [121, 147] width 36 height 6
click at [244, 157] on div "85.64 zł" at bounding box center [230, 147] width 35 height 20
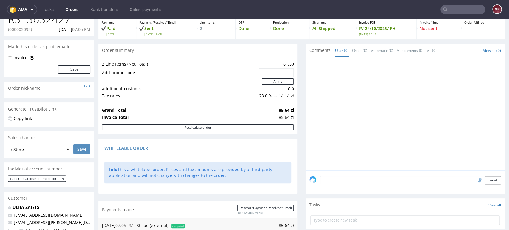
scroll to position [0, 0]
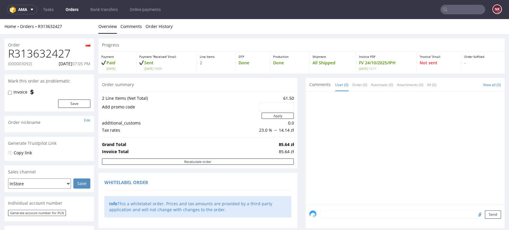
click at [72, 7] on link "Orders" at bounding box center [72, 10] width 20 height 10
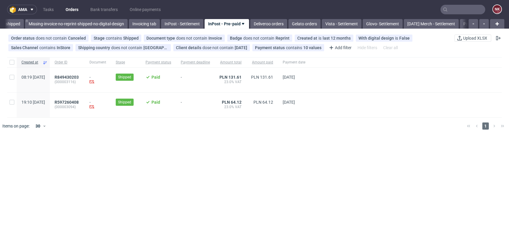
scroll to position [0, 990]
click at [79, 102] on span "R597260408" at bounding box center [67, 102] width 24 height 5
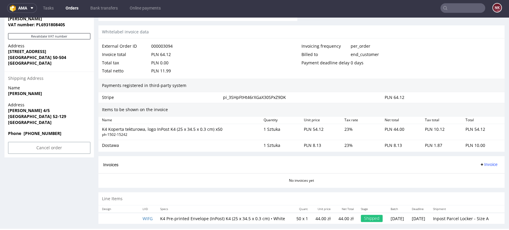
scroll to position [350, 0]
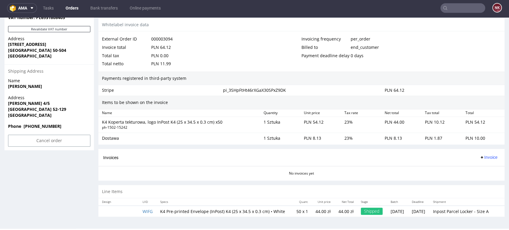
click at [482, 155] on span "Invoice" at bounding box center [488, 157] width 18 height 5
click at [482, 167] on span "Generate" at bounding box center [478, 170] width 29 height 6
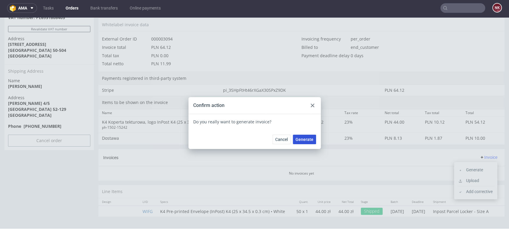
click at [308, 137] on span "Generate" at bounding box center [304, 139] width 18 height 4
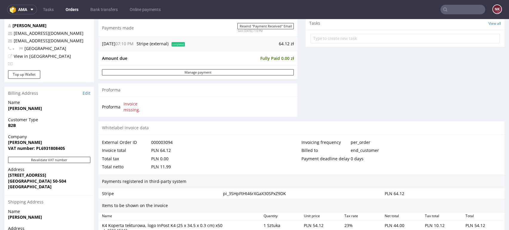
scroll to position [265, 0]
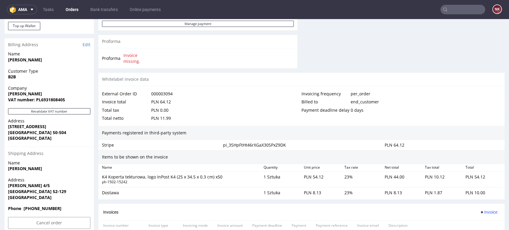
click at [290, 128] on div "Payments registered in third-party system" at bounding box center [301, 133] width 406 height 14
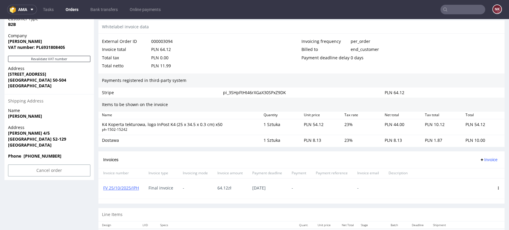
scroll to position [343, 0]
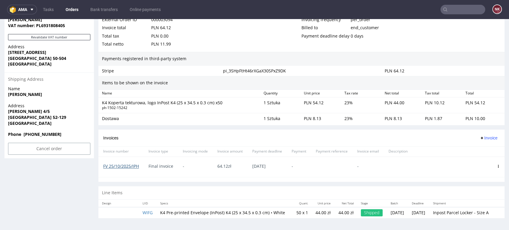
click at [126, 163] on link "FV 25/10/2025/IPH" at bounding box center [121, 166] width 36 height 6
click at [497, 164] on span at bounding box center [498, 166] width 3 height 5
click at [498, 165] on use at bounding box center [498, 166] width 1 height 3
click at [467, 217] on span "Delete invoice" at bounding box center [474, 220] width 36 height 6
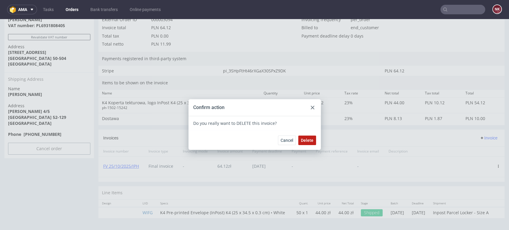
click at [308, 140] on span "Delete" at bounding box center [307, 140] width 13 height 4
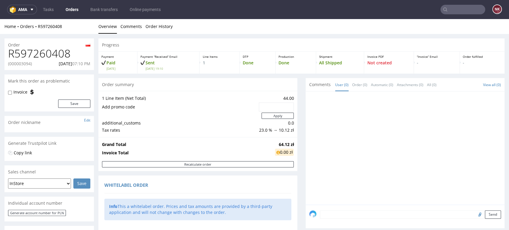
scroll to position [165, 0]
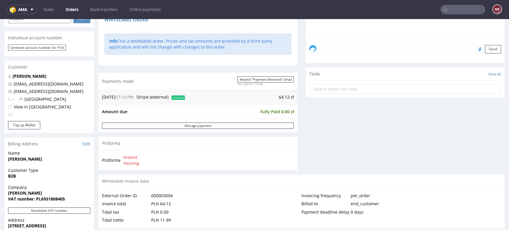
click at [306, 153] on div "Comments User (0) Order (0) Automatic (0) Attachments (0) All (0) View all (0) …" at bounding box center [405, 44] width 199 height 262
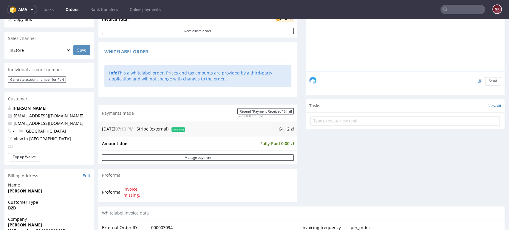
scroll to position [132, 0]
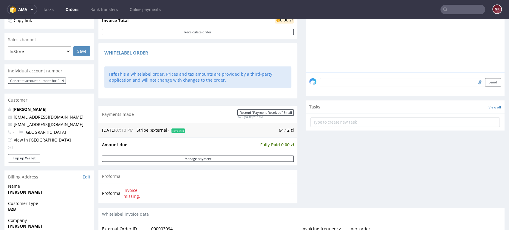
click at [334, 184] on div "Comments User (0) Order (0) Automatic (0) Attachments (0) All (0) View all (0) …" at bounding box center [405, 77] width 199 height 262
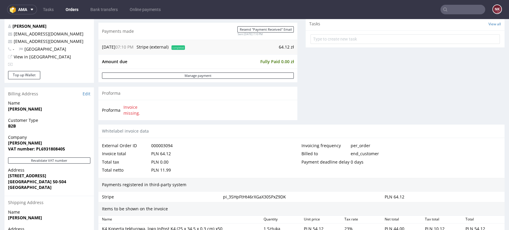
scroll to position [265, 0]
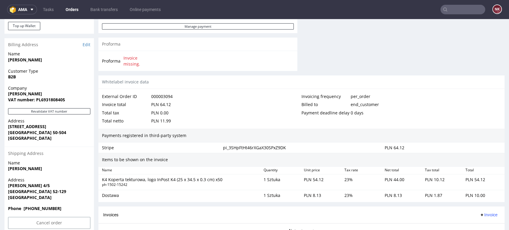
click at [166, 106] on div "PLN 64.12" at bounding box center [161, 104] width 20 height 8
copy div "64.12"
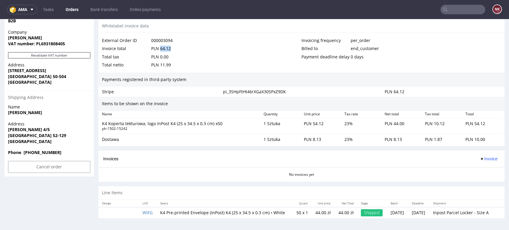
click at [482, 157] on span "Invoice" at bounding box center [488, 159] width 18 height 5
click at [482, 179] on span "Upload" at bounding box center [478, 182] width 29 height 6
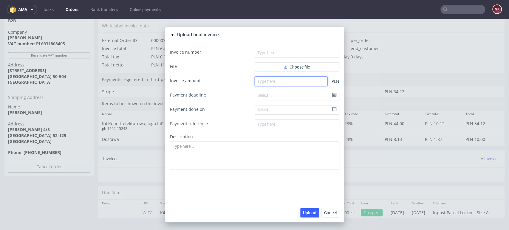
click at [286, 78] on input "number" at bounding box center [291, 82] width 73 height 10
paste input "64.12"
type input "64.12"
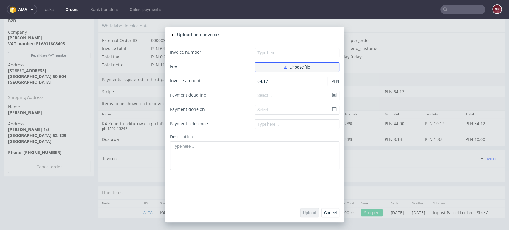
click at [291, 65] on span "Choose file" at bounding box center [297, 67] width 26 height 4
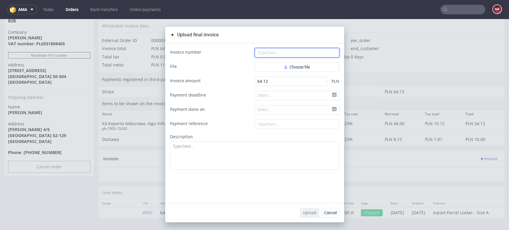
click at [269, 52] on input "text" at bounding box center [297, 53] width 85 height 10
paste input "FV 25/10/2025/IPH"
type input "FV 25/10/2025/IPH"
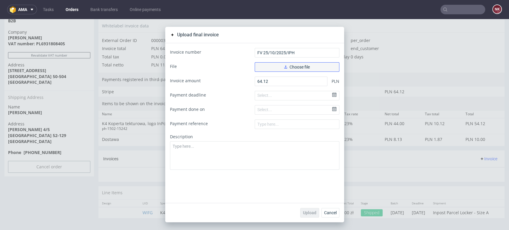
click at [274, 65] on button "Choose file" at bounding box center [297, 67] width 85 height 10
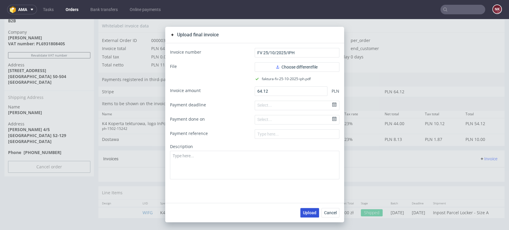
click at [307, 211] on span "Upload" at bounding box center [309, 213] width 13 height 4
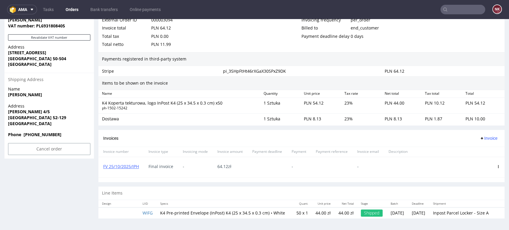
scroll to position [343, 0]
click at [120, 163] on link "FV 25/10/2025/IPH" at bounding box center [121, 166] width 36 height 6
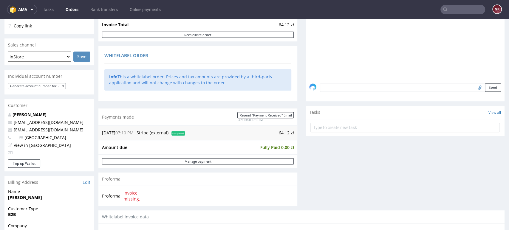
scroll to position [78, 0]
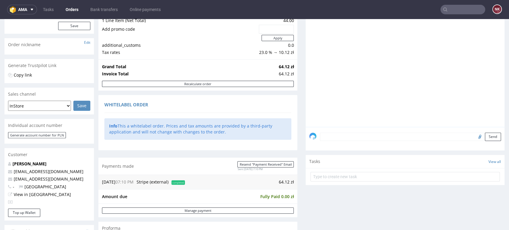
click at [66, 9] on link "Orders" at bounding box center [72, 10] width 20 height 10
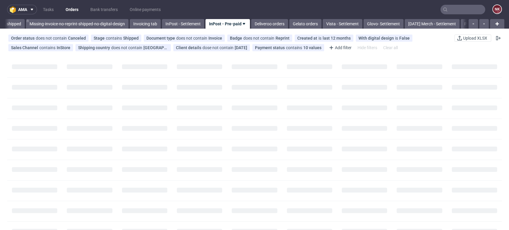
scroll to position [0, 990]
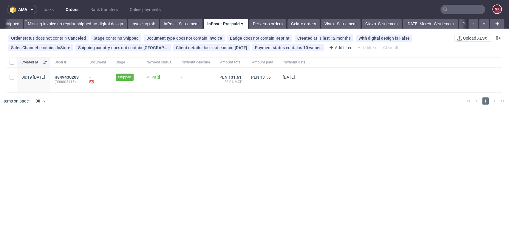
click at [488, 188] on div "Created at Order ID Document Stage Payment status Payment deadline Amount total…" at bounding box center [254, 170] width 509 height 230
click at [79, 78] on span "R849430203" at bounding box center [67, 77] width 24 height 5
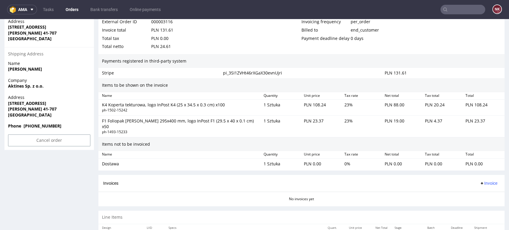
scroll to position [393, 0]
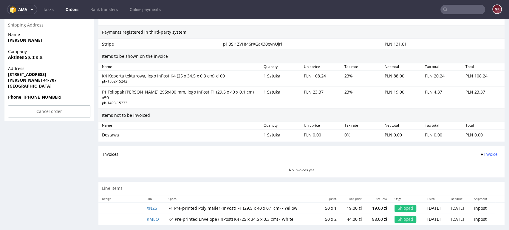
click at [480, 152] on span "Invoice" at bounding box center [488, 154] width 18 height 5
click at [472, 160] on span "Generate" at bounding box center [478, 161] width 29 height 6
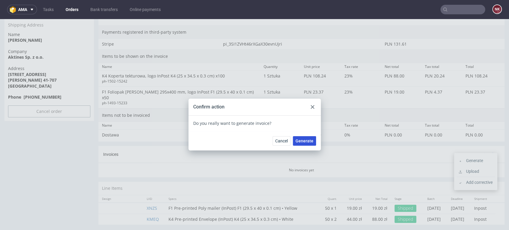
click at [303, 141] on span "Generate" at bounding box center [304, 141] width 18 height 4
click at [311, 108] on icon at bounding box center [313, 107] width 4 height 4
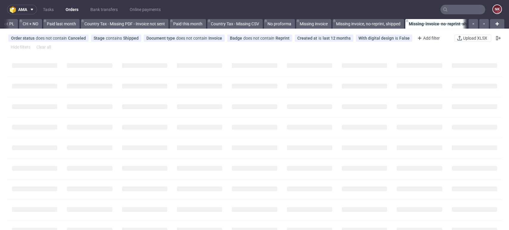
click at [462, 5] on input "text" at bounding box center [462, 10] width 45 height 10
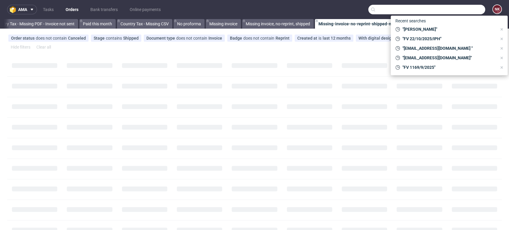
paste input "FV 25/10/2025/IPH"
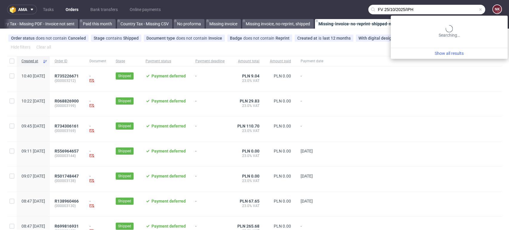
scroll to position [0, 833]
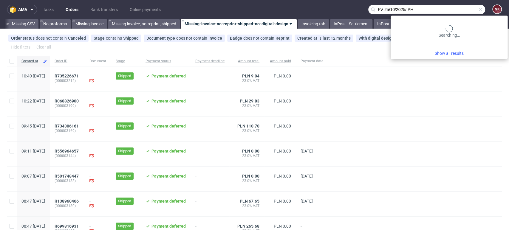
type input "FV 25/10/2025/IPH"
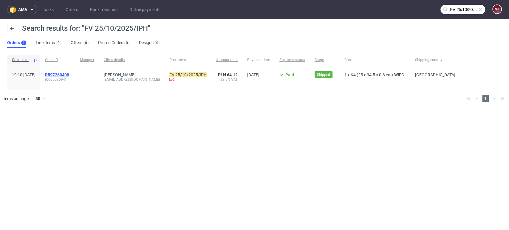
click at [69, 76] on span "R597260408" at bounding box center [57, 74] width 24 height 5
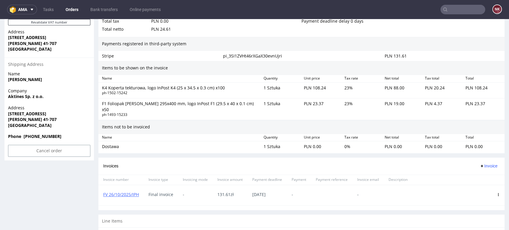
scroll to position [386, 0]
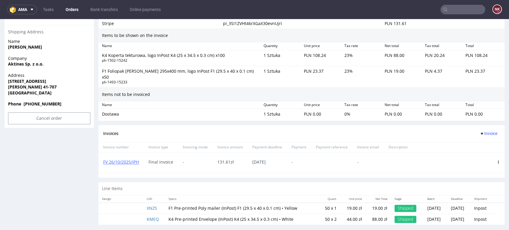
click at [497, 161] on icon at bounding box center [498, 162] width 3 height 3
click at [469, 209] on span "Delete invoice" at bounding box center [474, 210] width 36 height 6
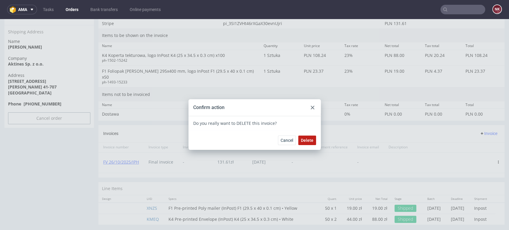
click at [310, 140] on span "Delete" at bounding box center [307, 140] width 13 height 4
click at [309, 106] on div at bounding box center [312, 107] width 7 height 7
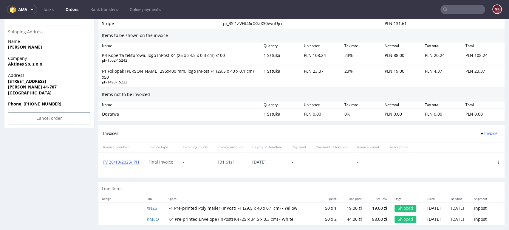
click at [479, 131] on span "Invoice" at bounding box center [488, 133] width 18 height 5
click at [476, 141] on span "Upload" at bounding box center [478, 140] width 29 height 6
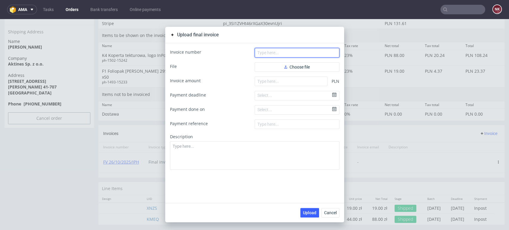
click at [284, 53] on input "text" at bounding box center [297, 53] width 85 height 10
paste input "FV 26/10/2025/IPH"
type input "FV 26/10/2025/IPH"
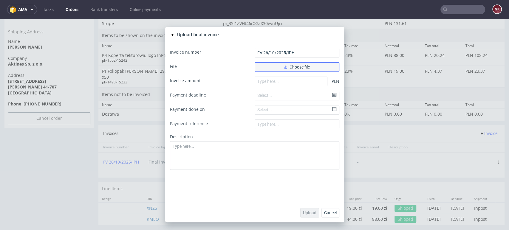
click at [276, 64] on button "Choose file" at bounding box center [297, 67] width 85 height 10
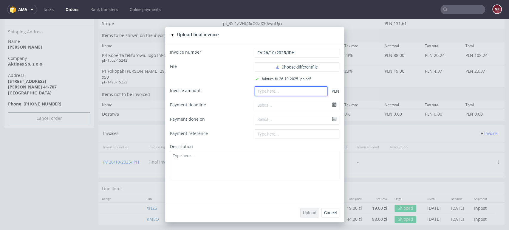
click at [264, 91] on input "number" at bounding box center [291, 91] width 73 height 10
paste input "131.61"
type input "131.61"
click at [309, 214] on span "Upload" at bounding box center [309, 213] width 13 height 4
click at [329, 211] on span "Cancel" at bounding box center [330, 213] width 13 height 4
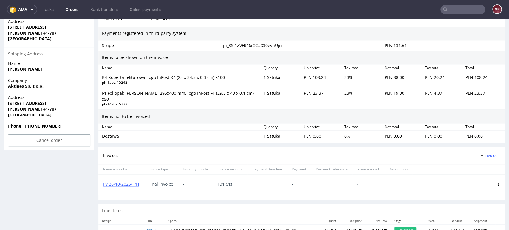
scroll to position [386, 0]
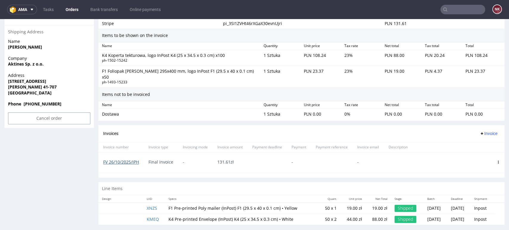
click at [120, 159] on link "FV 26/10/2025/IPH" at bounding box center [121, 162] width 36 height 6
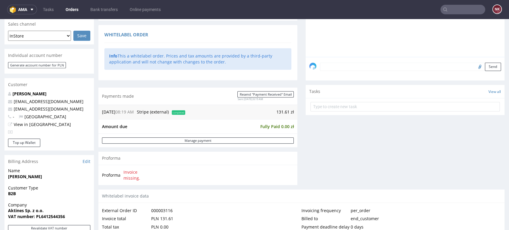
scroll to position [55, 0]
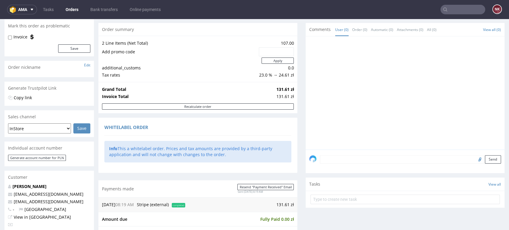
click at [72, 7] on link "Orders" at bounding box center [72, 10] width 20 height 10
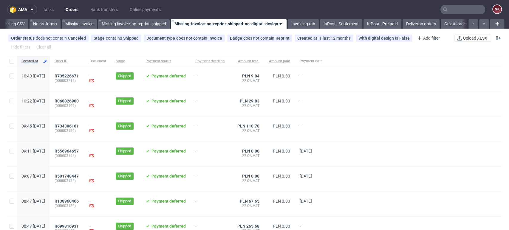
scroll to position [0, 844]
click at [394, 23] on link "InPost - Pre-paid" at bounding box center [381, 24] width 38 height 10
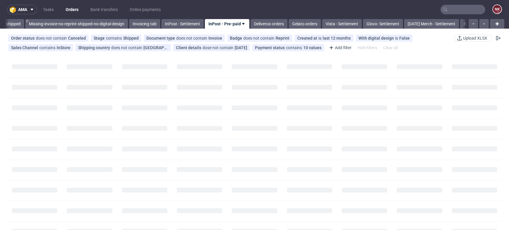
scroll to position [0, 990]
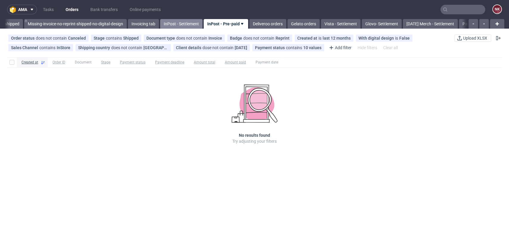
click at [199, 24] on link "InPost - Settlement" at bounding box center [181, 24] width 42 height 10
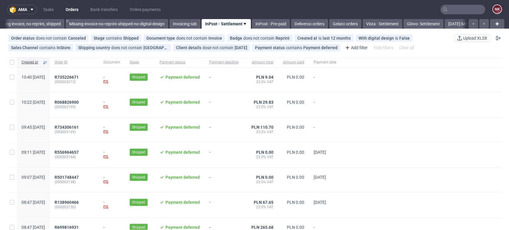
click at [10, 59] on div at bounding box center [12, 62] width 10 height 10
checkbox input "true"
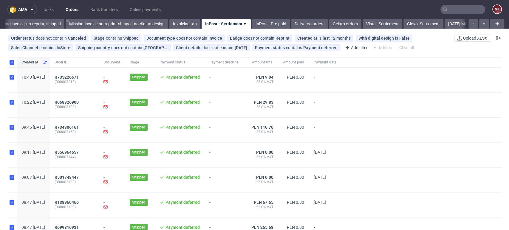
checkbox input "true"
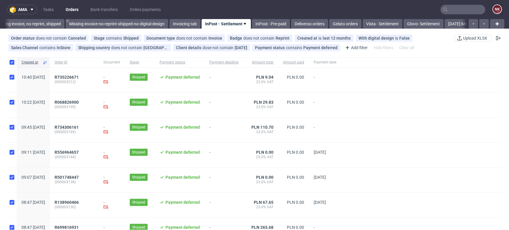
checkbox input "true"
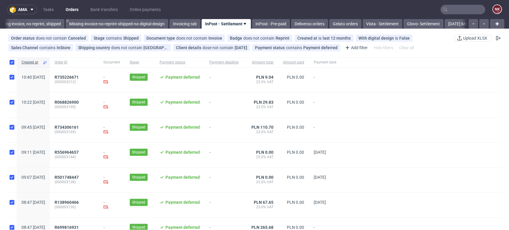
checkbox input "true"
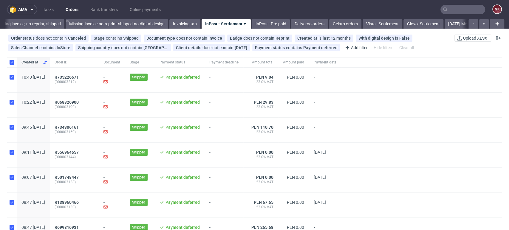
checkbox input "true"
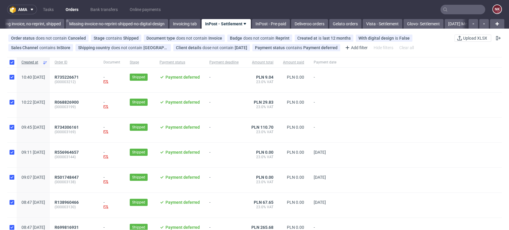
checkbox input "true"
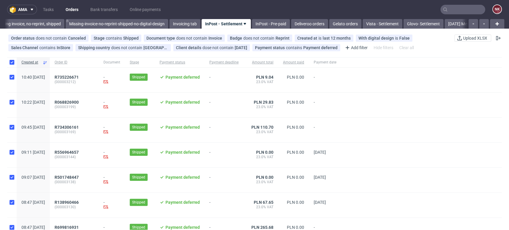
checkbox input "true"
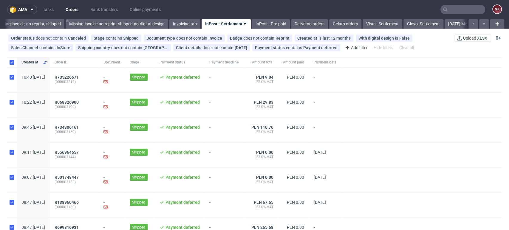
checkbox input "true"
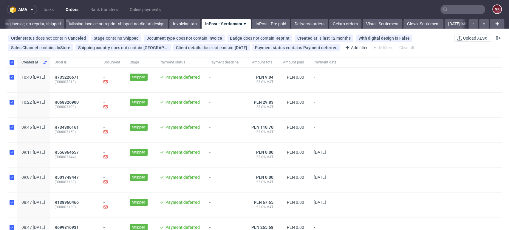
checkbox input "true"
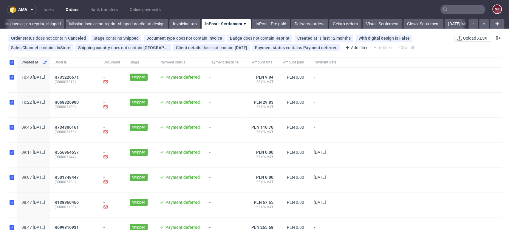
checkbox input "true"
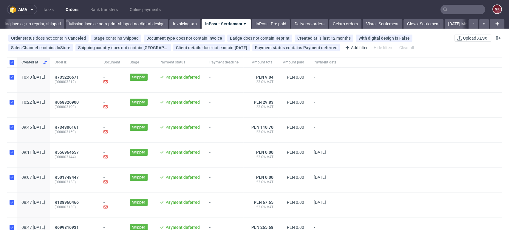
checkbox input "true"
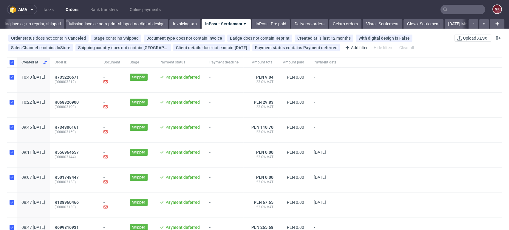
checkbox input "true"
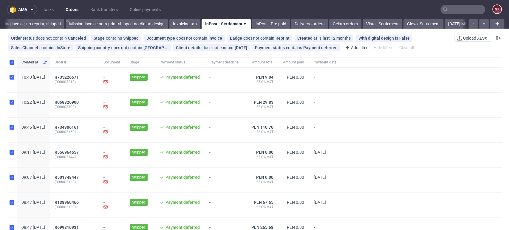
checkbox input "true"
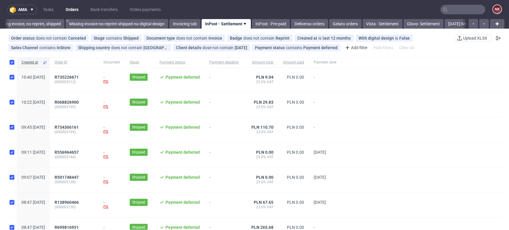
checkbox input "true"
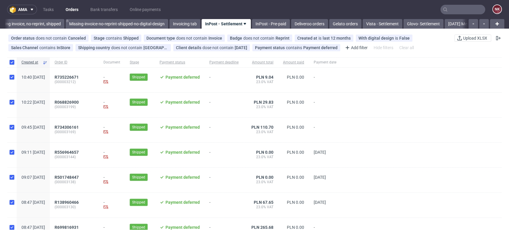
checkbox input "true"
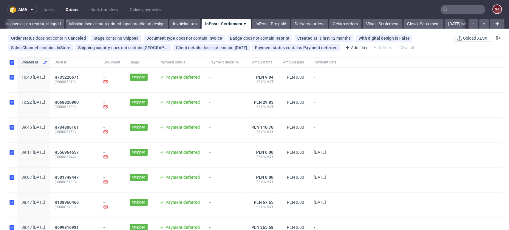
checkbox input "true"
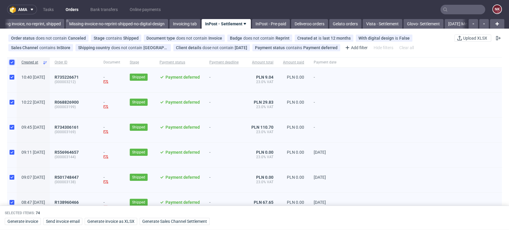
click at [13, 62] on input "checkbox" at bounding box center [12, 62] width 5 height 5
checkbox input "false"
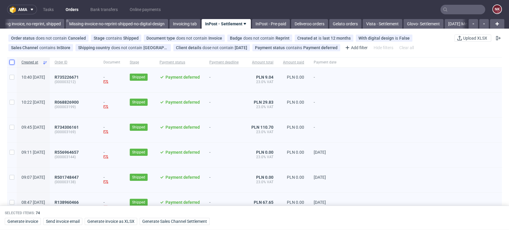
checkbox input "false"
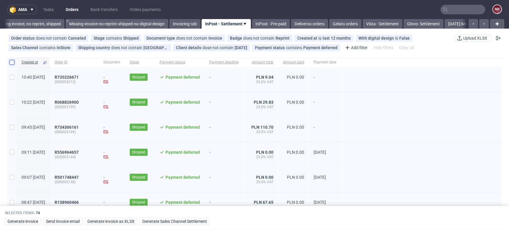
checkbox input "false"
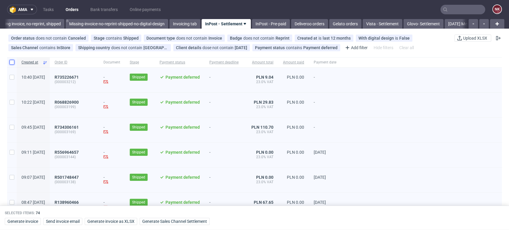
checkbox input "false"
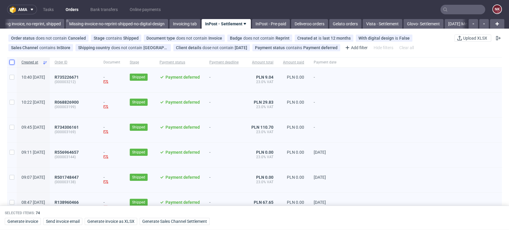
checkbox input "false"
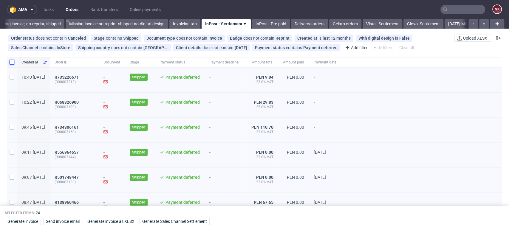
checkbox input "false"
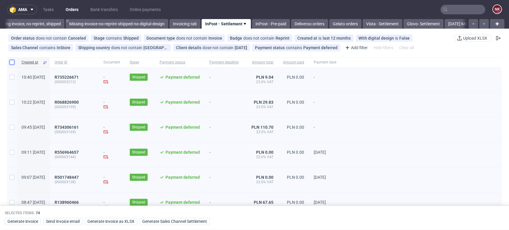
checkbox input "false"
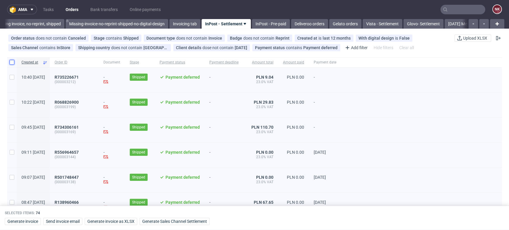
checkbox input "false"
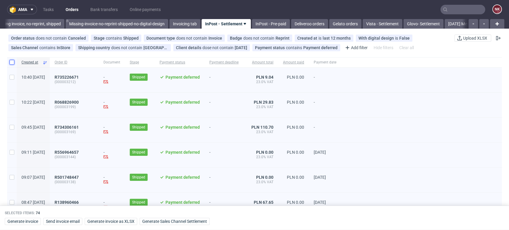
checkbox input "false"
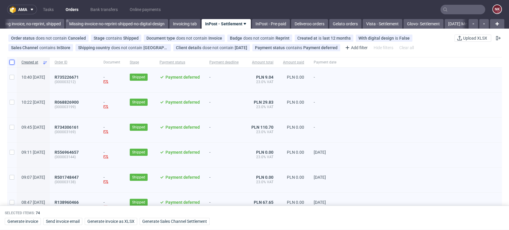
checkbox input "false"
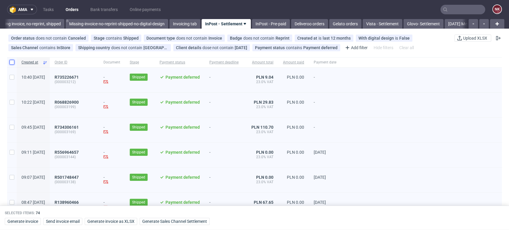
checkbox input "false"
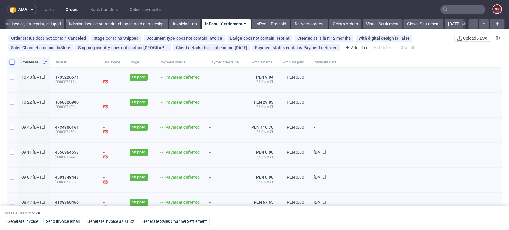
checkbox input "false"
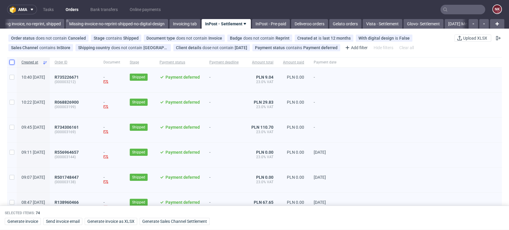
checkbox input "false"
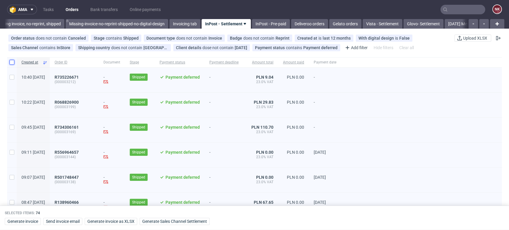
checkbox input "false"
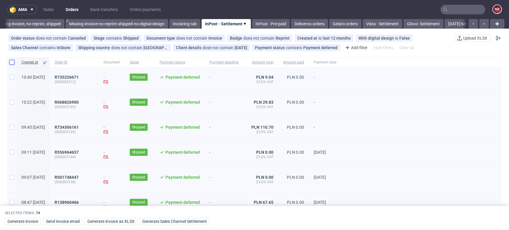
checkbox input "false"
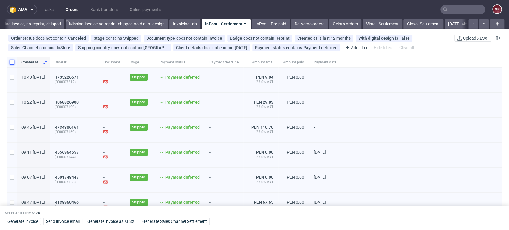
checkbox input "false"
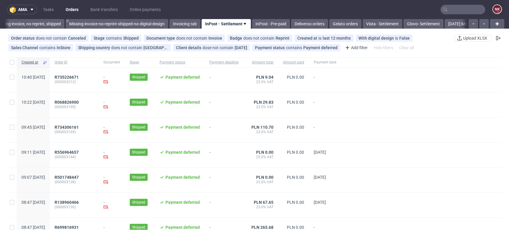
click at [455, 147] on div at bounding box center [421, 155] width 161 height 25
